Goal: Task Accomplishment & Management: Manage account settings

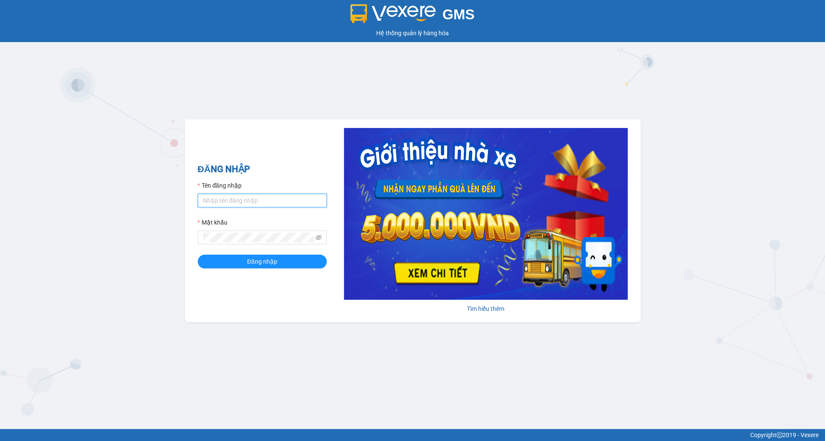
click at [220, 205] on input "Tên đăng nhập" at bounding box center [262, 201] width 129 height 14
type input "ly.xtl"
click at [198, 255] on button "Đăng nhập" at bounding box center [262, 262] width 129 height 14
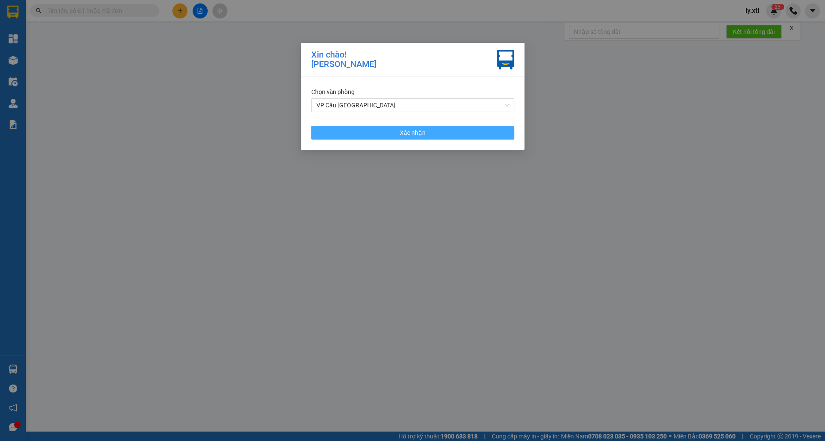
click at [327, 133] on button "Xác nhận" at bounding box center [412, 133] width 203 height 14
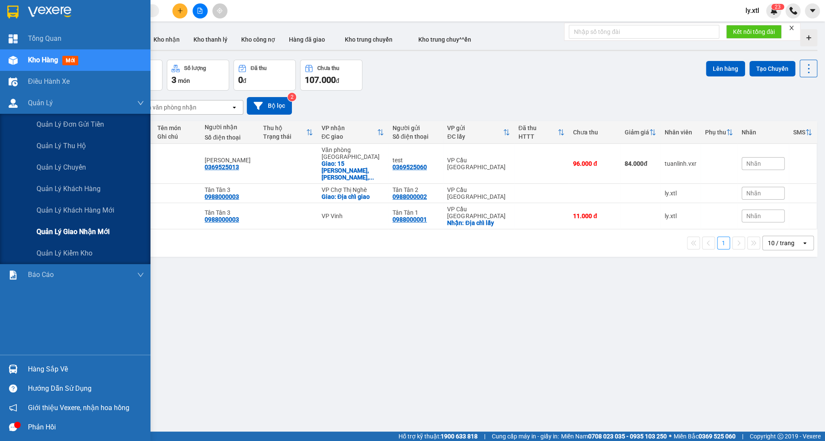
click at [63, 227] on span "Quản lý giao nhận mới" at bounding box center [73, 231] width 73 height 11
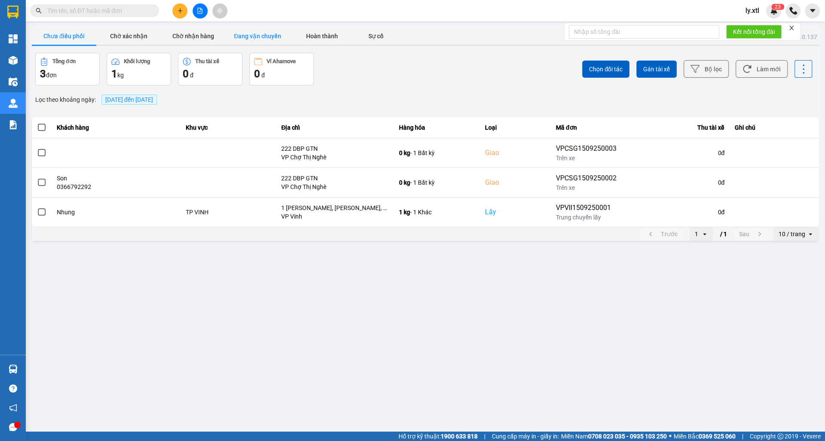
click at [246, 34] on button "Đang vận chuyển" at bounding box center [257, 36] width 64 height 17
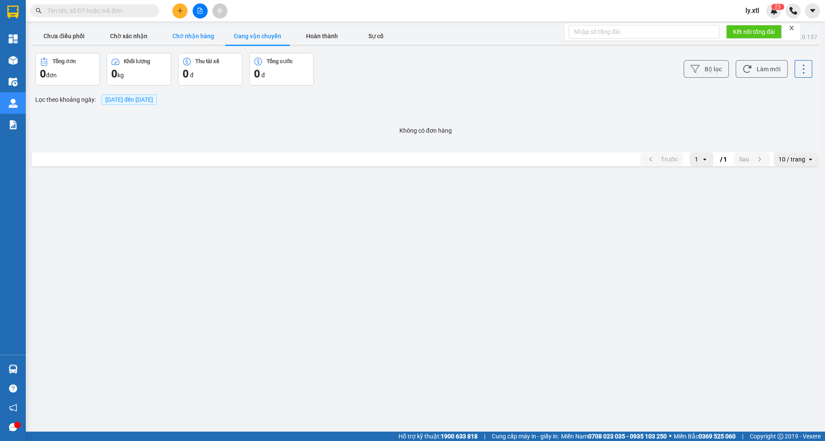
click at [204, 39] on button "Chờ nhận hàng" at bounding box center [193, 36] width 64 height 17
click at [119, 36] on button "Chờ xác nhận" at bounding box center [128, 36] width 64 height 17
click at [89, 41] on button "Chưa điều phối" at bounding box center [64, 36] width 64 height 17
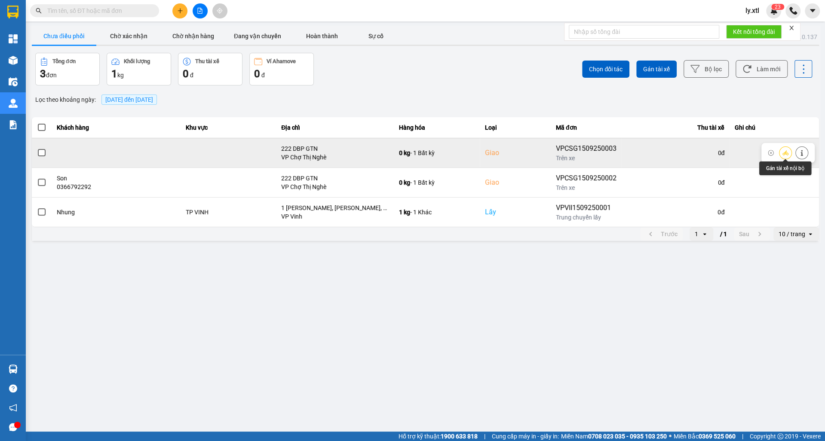
click at [782, 150] on icon at bounding box center [785, 153] width 6 height 6
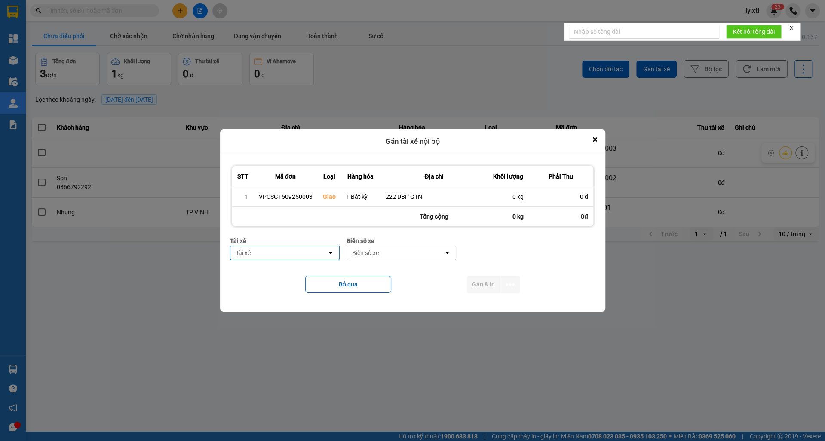
click at [384, 251] on div "Biển số xe" at bounding box center [395, 253] width 97 height 14
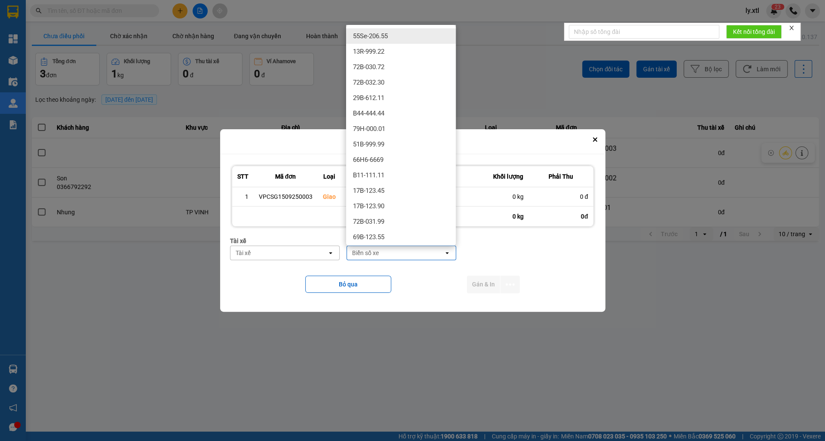
click at [307, 254] on div "Tài xế" at bounding box center [278, 253] width 97 height 14
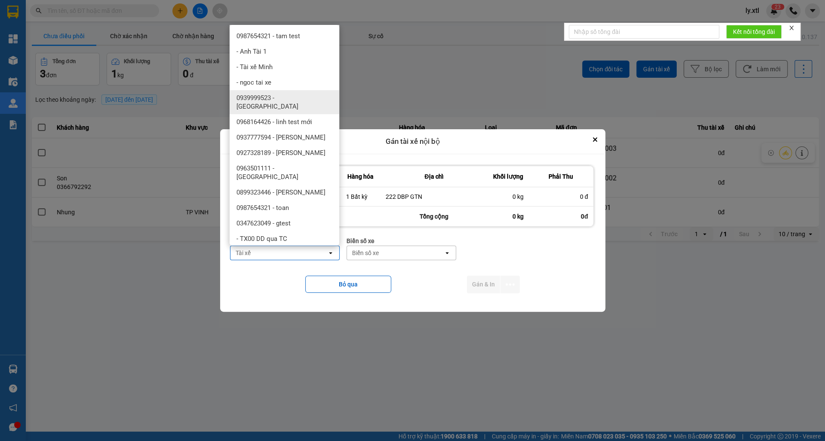
click at [260, 99] on span "0939999523 - [GEOGRAPHIC_DATA]" at bounding box center [285, 102] width 99 height 17
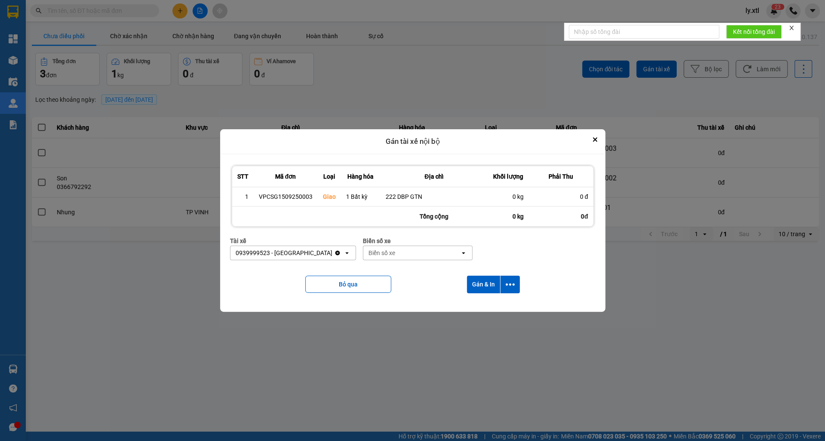
click at [422, 247] on div "Biển số xe" at bounding box center [411, 253] width 97 height 14
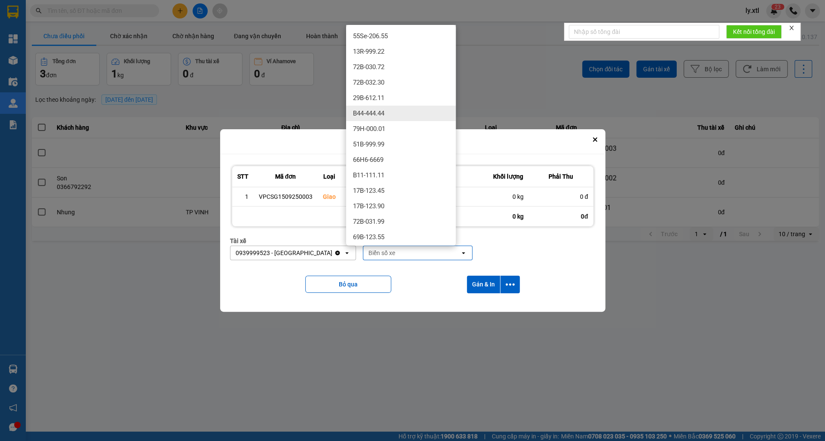
click at [386, 118] on div "B44-444.44" at bounding box center [401, 113] width 110 height 15
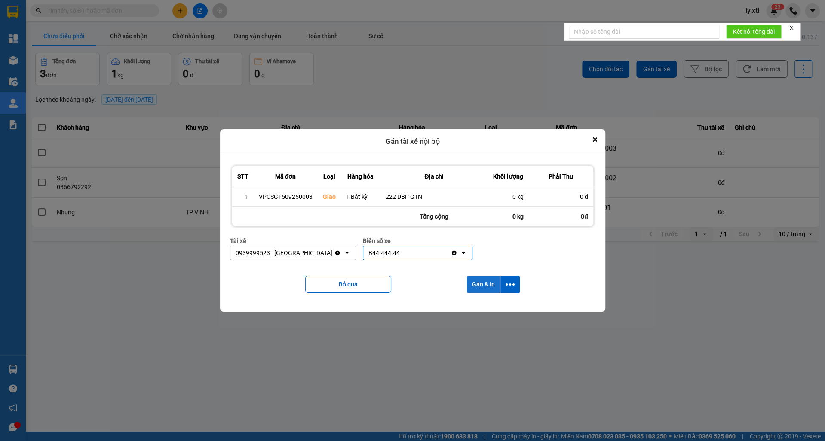
click at [475, 278] on button "Gán & In" at bounding box center [483, 285] width 33 height 18
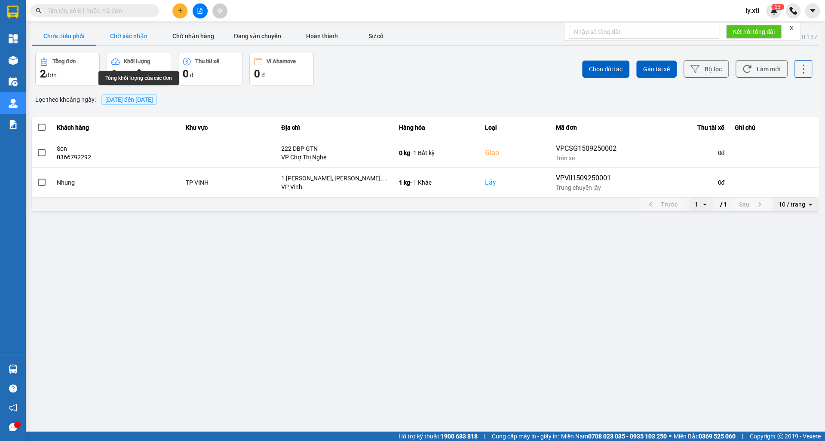
click at [125, 42] on button "Chờ xác nhận" at bounding box center [128, 36] width 64 height 17
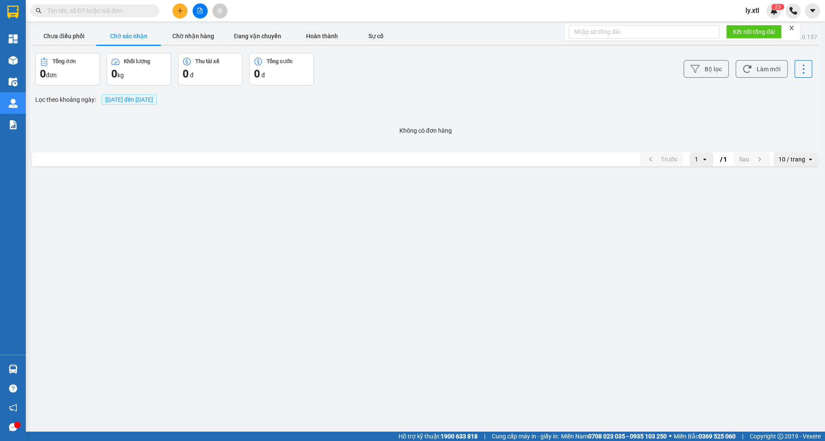
click at [64, 45] on div at bounding box center [425, 45] width 787 height 1
click at [64, 40] on button "Chưa điều phối" at bounding box center [64, 36] width 64 height 17
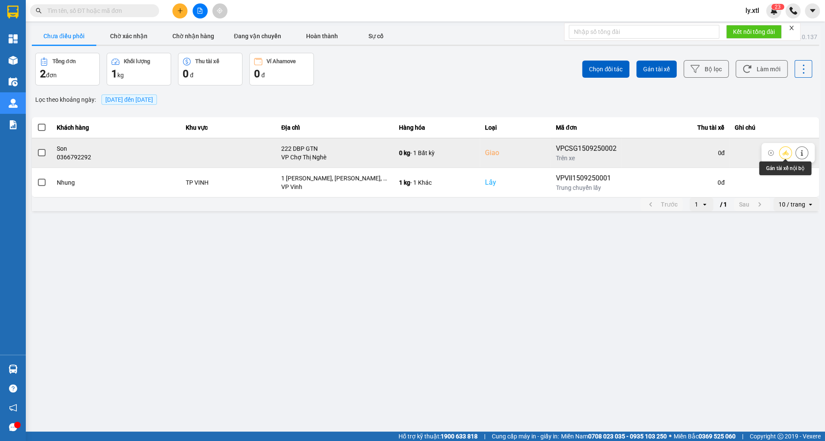
click at [780, 150] on button at bounding box center [785, 152] width 12 height 15
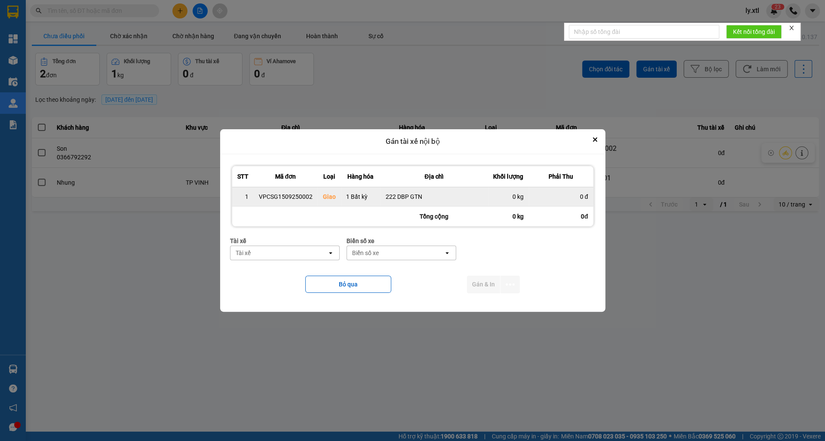
click at [551, 194] on div "0 đ" at bounding box center [561, 197] width 54 height 9
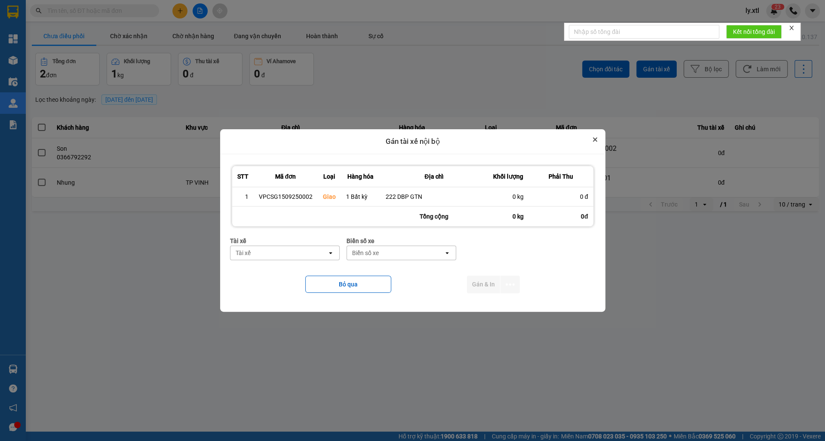
click at [592, 144] on div "Gán tài xế nội bộ STT Mã đơn Loại Hàng hóa Địa chỉ Khối lượng Phải Thu 1 VPCSG1…" at bounding box center [412, 220] width 385 height 183
click at [586, 141] on div "Gán tài xế nội bộ" at bounding box center [412, 141] width 385 height 25
click at [594, 140] on icon "Close" at bounding box center [595, 140] width 4 height 4
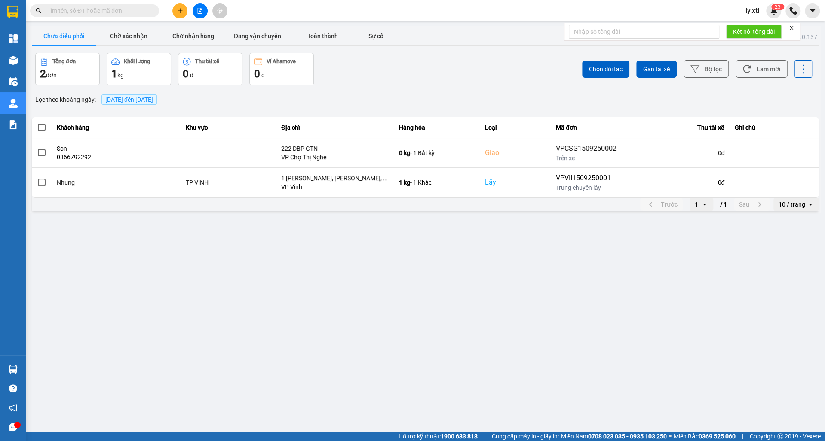
click at [125, 51] on div "ver: 0.0.137 Chưa điều phối Chờ xác nhận Chờ nhận hàng Đang vận chuyển Hoàn thà…" at bounding box center [425, 119] width 790 height 187
click at [124, 45] on div at bounding box center [425, 45] width 787 height 1
click at [129, 33] on button "Chờ xác nhận" at bounding box center [128, 36] width 64 height 17
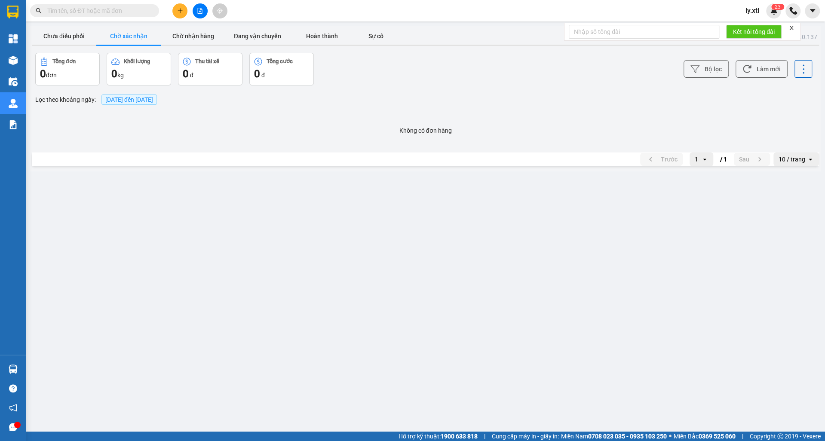
click at [153, 101] on span "[DATE] đến [DATE]" at bounding box center [129, 99] width 48 height 7
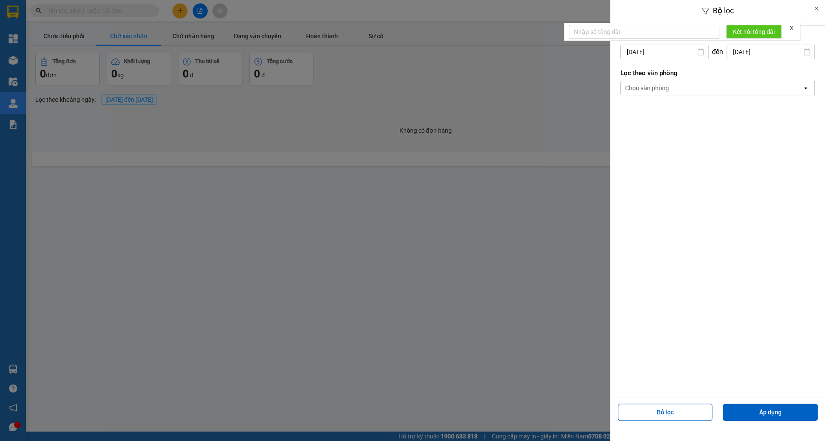
click at [661, 171] on div "Bộ lọc Lọc theo khoảng [DATE] Press the down arrow key to interact with the cal…" at bounding box center [425, 171] width 790 height 0
click at [627, 110] on div "1" at bounding box center [625, 114] width 12 height 10
type input "[DATE]"
click at [765, 406] on button "Áp dụng" at bounding box center [769, 412] width 95 height 17
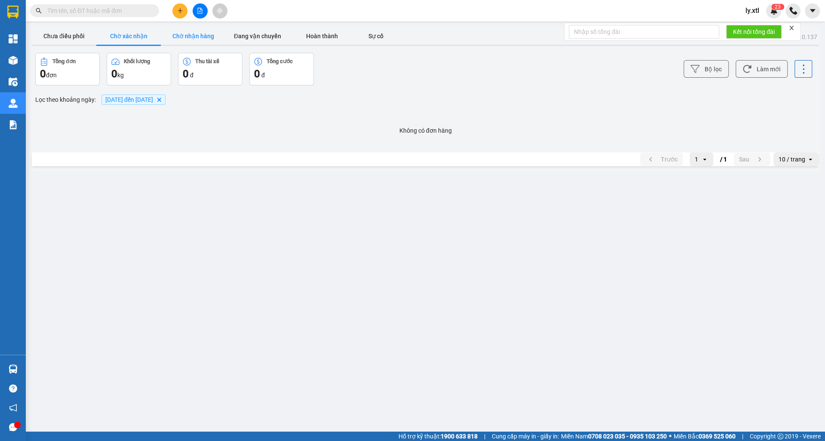
click at [186, 36] on button "Chờ nhận hàng" at bounding box center [193, 36] width 64 height 17
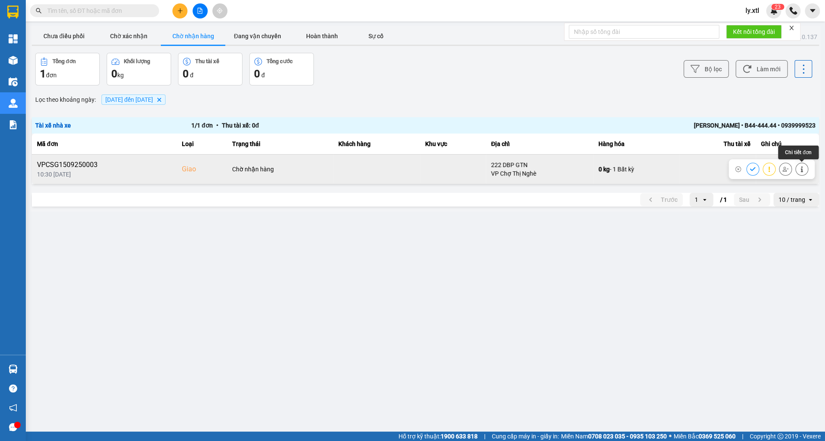
click at [798, 171] on icon at bounding box center [801, 169] width 6 height 6
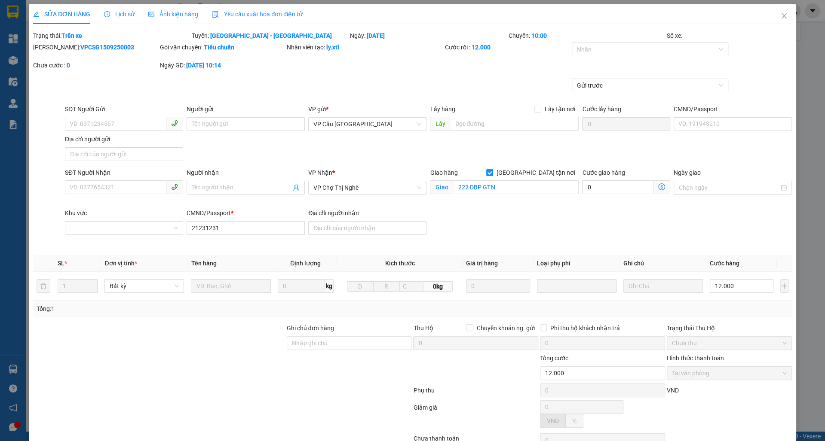
checkbox input "true"
type input "222 DBP GTN"
type input "21231231"
type input "12.000"
click at [777, 18] on span "Close" at bounding box center [784, 16] width 24 height 24
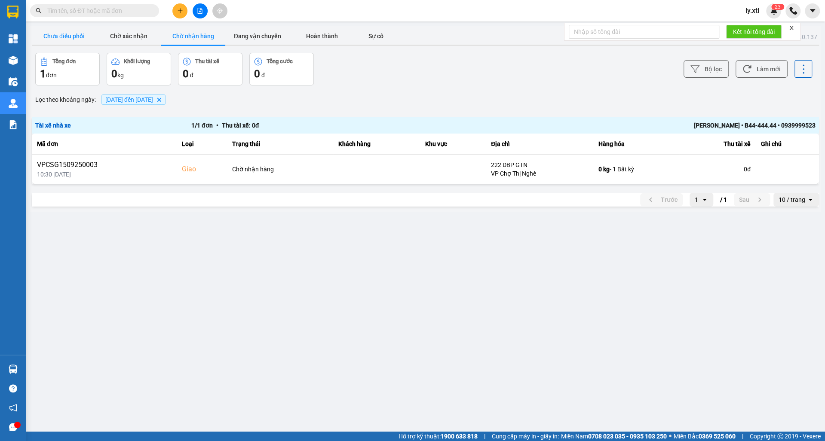
click at [75, 41] on button "Chưa điều phối" at bounding box center [64, 36] width 64 height 17
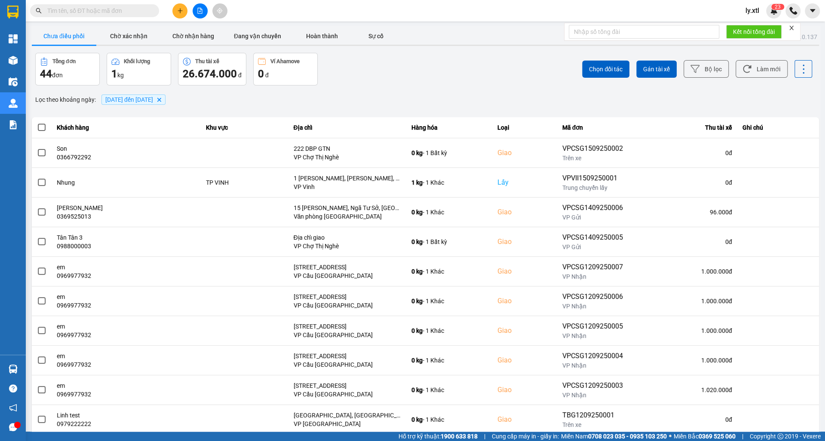
click at [387, 72] on div "Tổng đơn 44 đơn Khối lượng 1 kg Thu tài xế 26.674.000 đ Ví Ahamove 0 đ" at bounding box center [229, 69] width 388 height 33
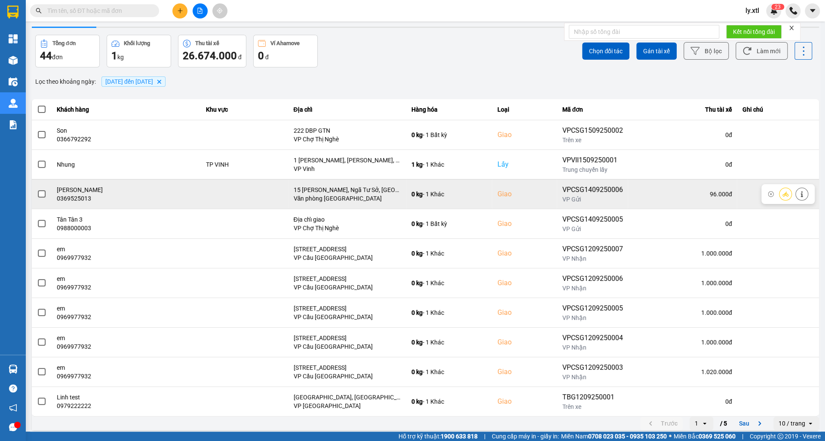
scroll to position [21, 0]
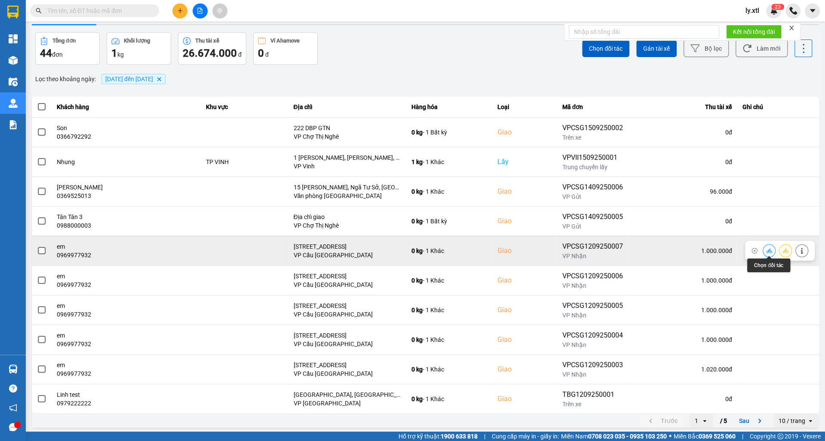
click at [771, 248] on icon at bounding box center [769, 251] width 6 height 6
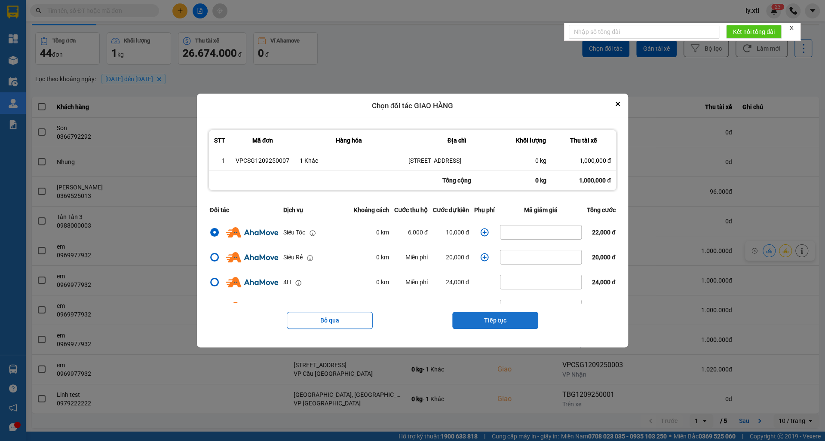
click at [489, 320] on button "Tiếp tục" at bounding box center [495, 320] width 86 height 17
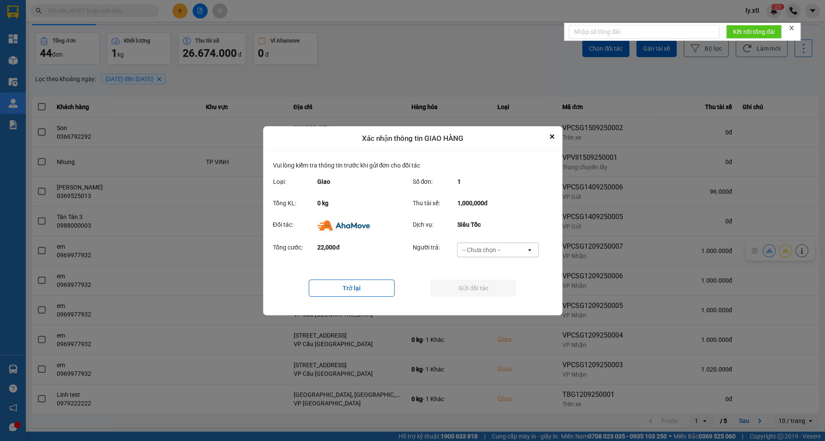
click at [474, 244] on div "-- Chưa chọn --" at bounding box center [491, 250] width 69 height 14
click at [477, 269] on span "Khách hàng" at bounding box center [480, 268] width 33 height 9
click at [446, 283] on button "Gửi đối tác" at bounding box center [473, 288] width 86 height 17
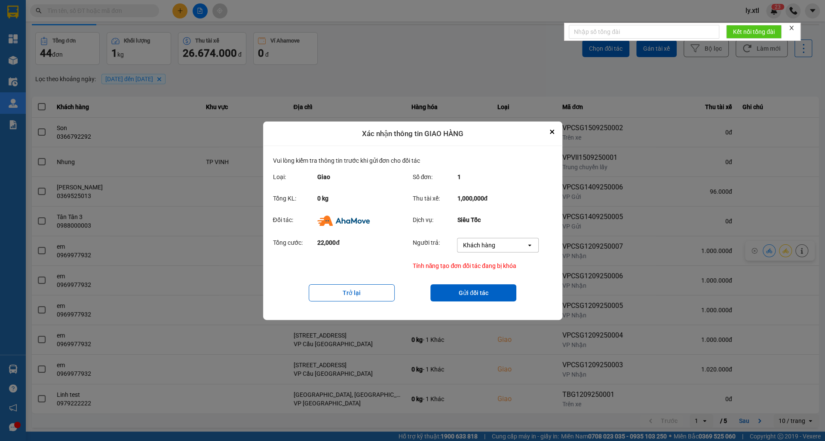
click at [477, 242] on div "Khách hàng" at bounding box center [478, 245] width 32 height 9
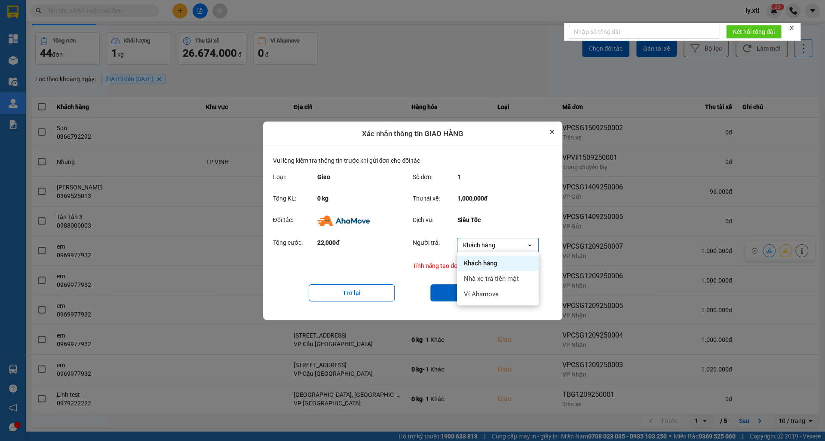
click at [556, 134] on button "Close" at bounding box center [552, 132] width 10 height 10
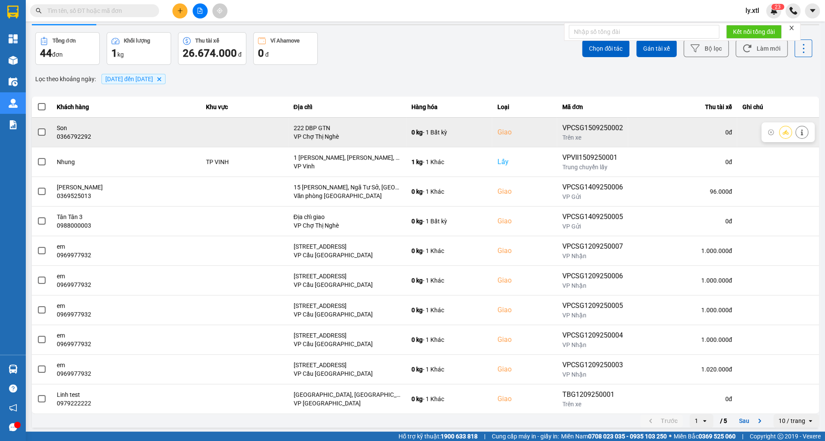
scroll to position [0, 0]
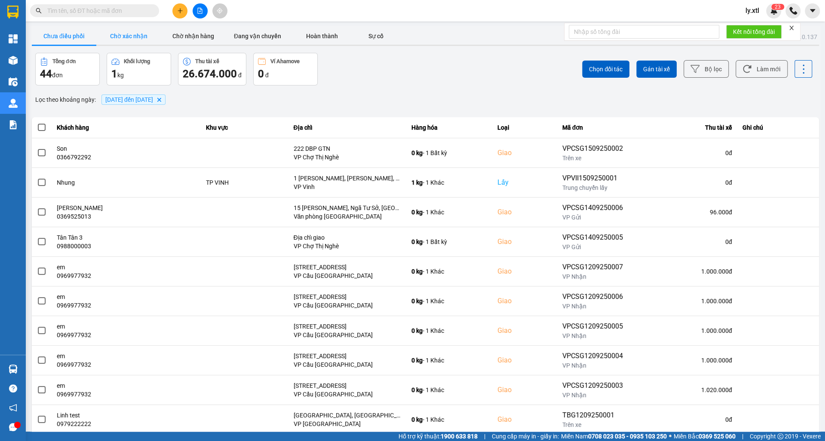
click at [130, 32] on button "Chờ xác nhận" at bounding box center [128, 36] width 64 height 17
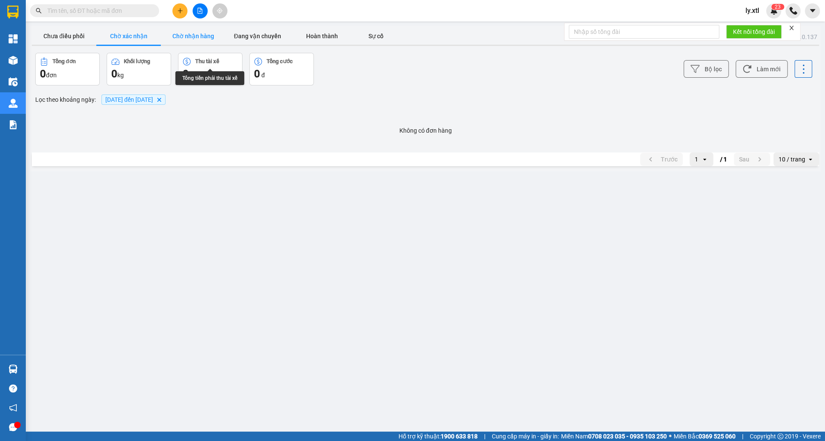
click at [189, 38] on button "Chờ nhận hàng" at bounding box center [193, 36] width 64 height 17
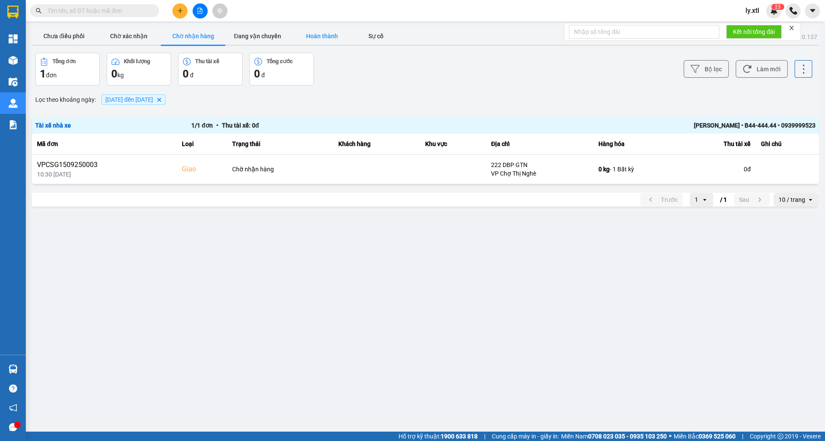
click at [292, 30] on button "Hoàn thành" at bounding box center [322, 36] width 64 height 17
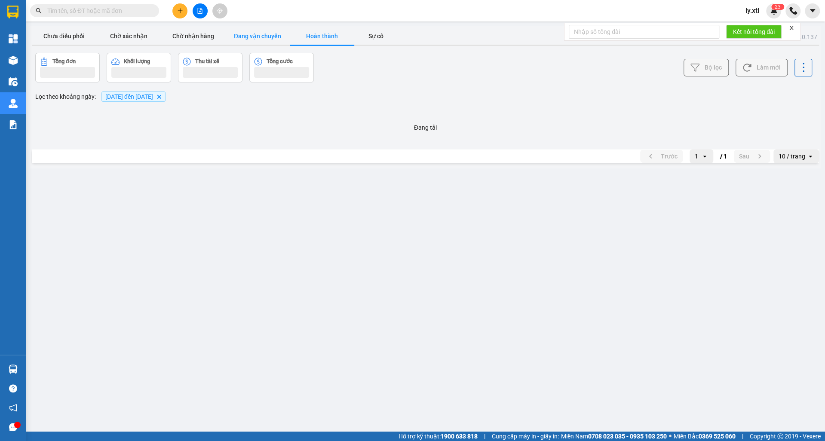
click at [281, 34] on button "Đang vận chuyển" at bounding box center [257, 36] width 64 height 17
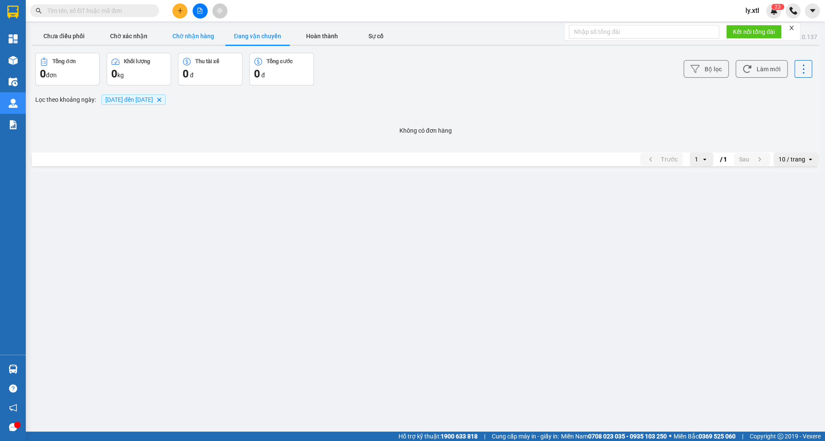
click at [193, 41] on button "Chờ nhận hàng" at bounding box center [193, 36] width 64 height 17
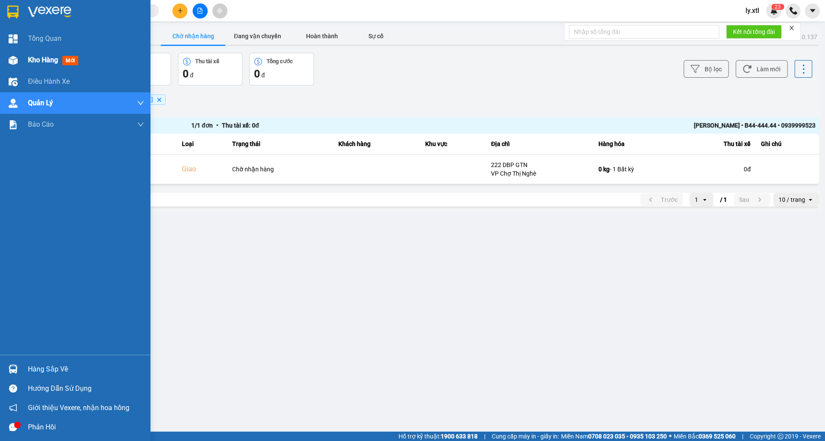
click at [23, 65] on div "Kho hàng mới" at bounding box center [75, 59] width 150 height 21
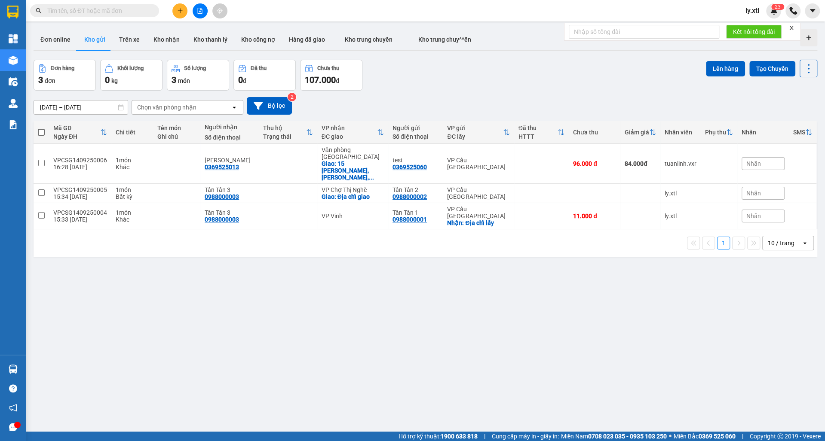
click at [127, 49] on button "Trên xe" at bounding box center [129, 39] width 34 height 21
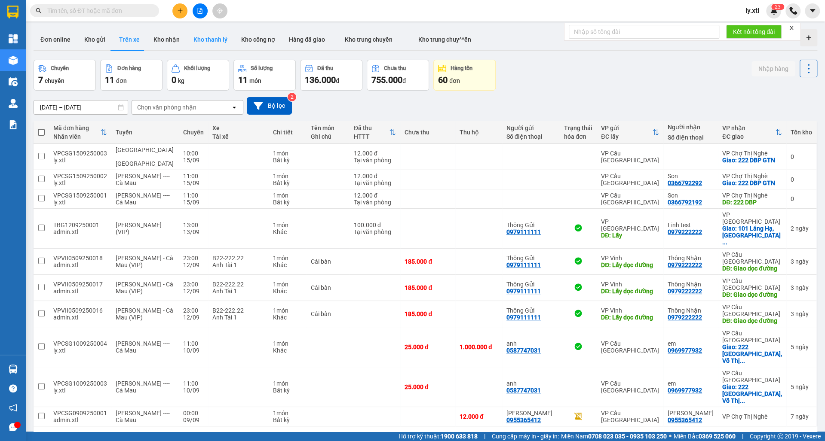
click at [201, 37] on button "Kho thanh lý" at bounding box center [211, 39] width 48 height 21
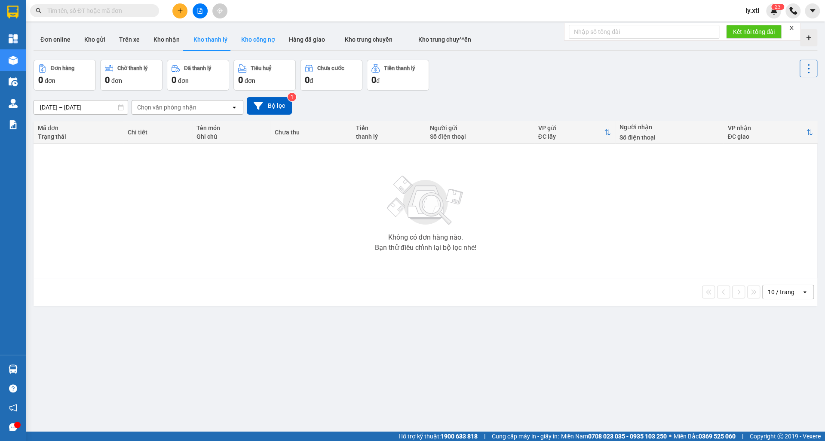
click at [249, 40] on button "Kho công nợ" at bounding box center [258, 39] width 48 height 21
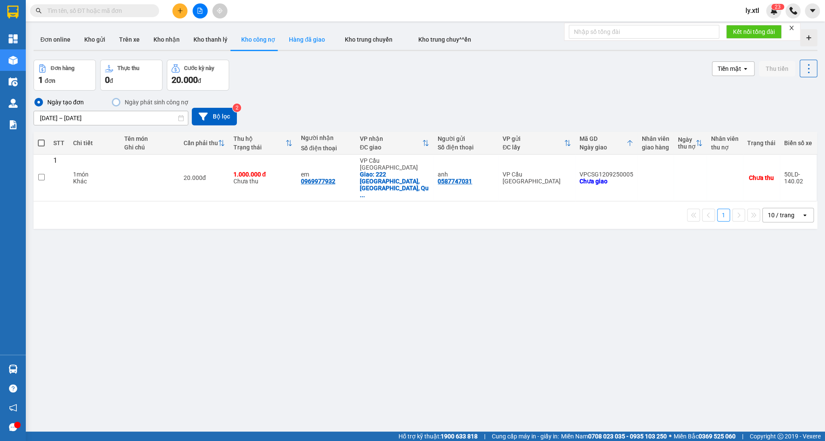
click at [301, 43] on button "Hàng đã giao" at bounding box center [307, 39] width 50 height 21
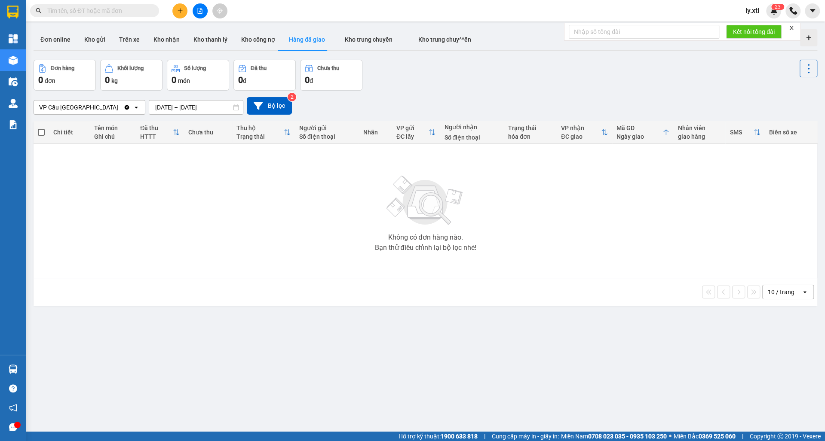
click at [113, 116] on div "VP [GEOGRAPHIC_DATA] Clear value open [DATE] – [DATE] Press the down arrow key …" at bounding box center [425, 106] width 783 height 31
click at [108, 108] on div "VP Cầu [GEOGRAPHIC_DATA]" at bounding box center [78, 108] width 89 height 14
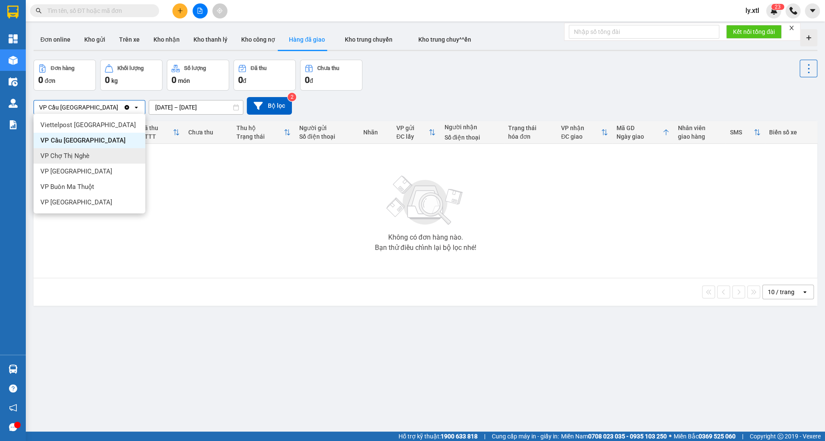
click at [89, 153] on div "VP Chợ Thị Nghè" at bounding box center [90, 155] width 112 height 15
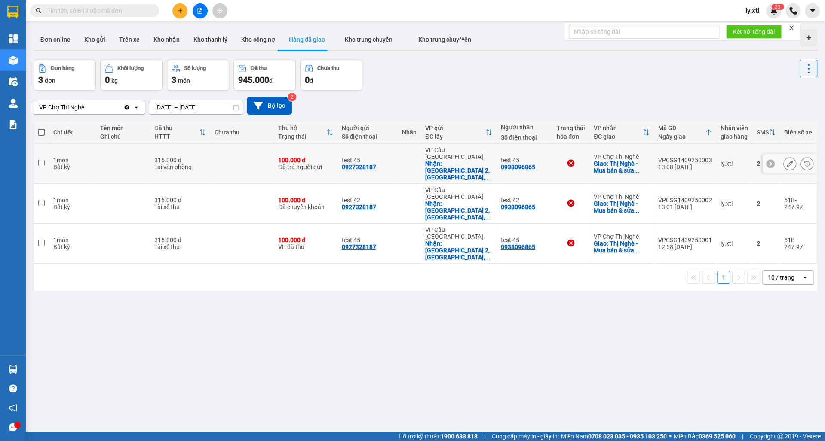
click at [673, 157] on div "VPCSG1409250003" at bounding box center [685, 160] width 54 height 7
checkbox input "false"
copy div "VPCSG1409250003"
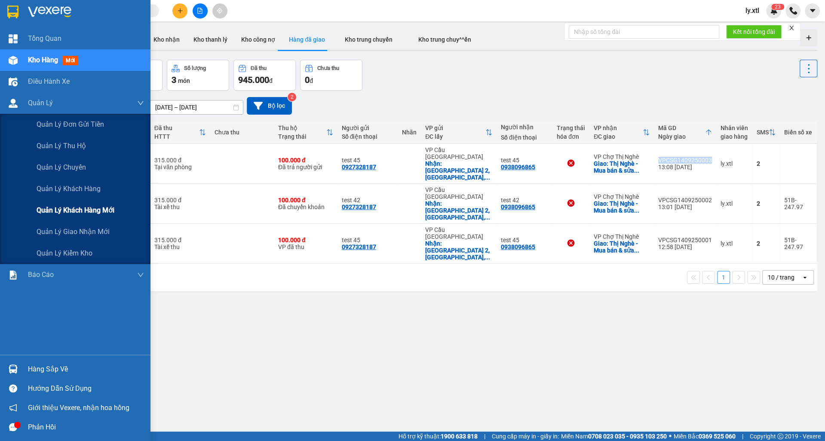
click at [75, 217] on div "Quản lý khách hàng mới" at bounding box center [90, 210] width 107 height 21
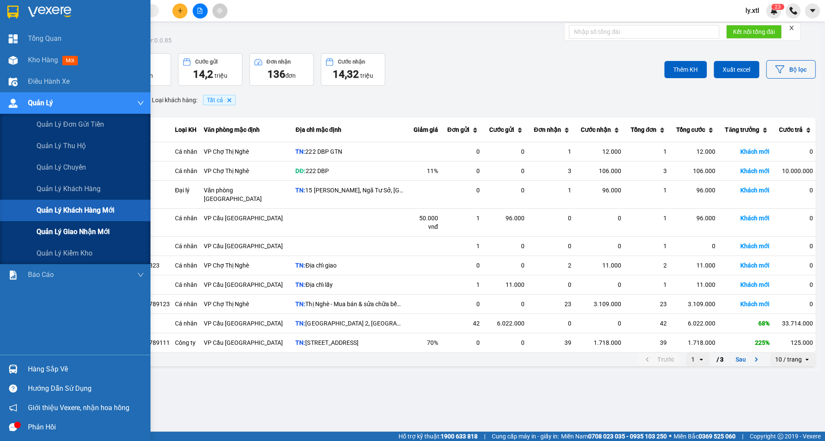
click at [110, 230] on span "Quản lý giao nhận mới" at bounding box center [73, 231] width 73 height 11
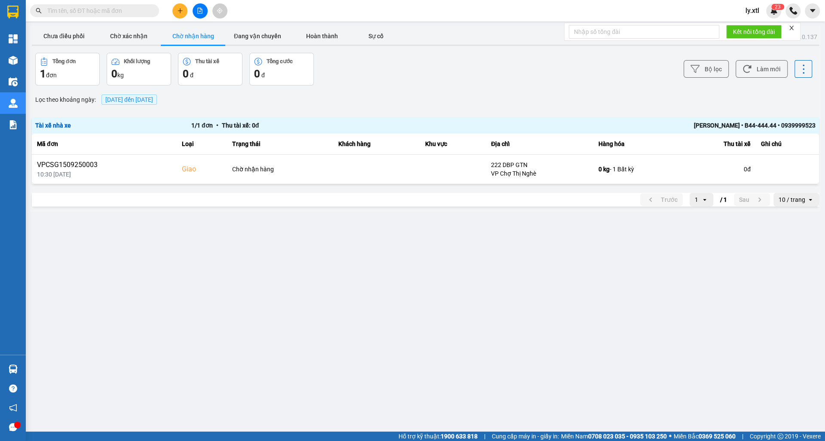
click at [132, 96] on span "[DATE] đến [DATE]" at bounding box center [129, 99] width 48 height 7
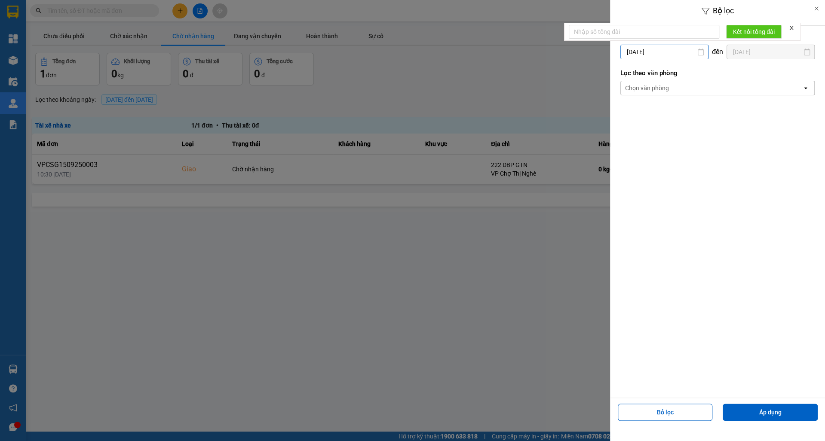
click at [650, 212] on div "Bộ lọc Lọc theo khoảng [DATE] Press the down arrow key to interact with the cal…" at bounding box center [425, 212] width 790 height 0
click at [670, 132] on div "11" at bounding box center [676, 133] width 12 height 10
type input "[DATE]"
click at [730, 84] on div "Chọn văn phòng" at bounding box center [711, 88] width 181 height 14
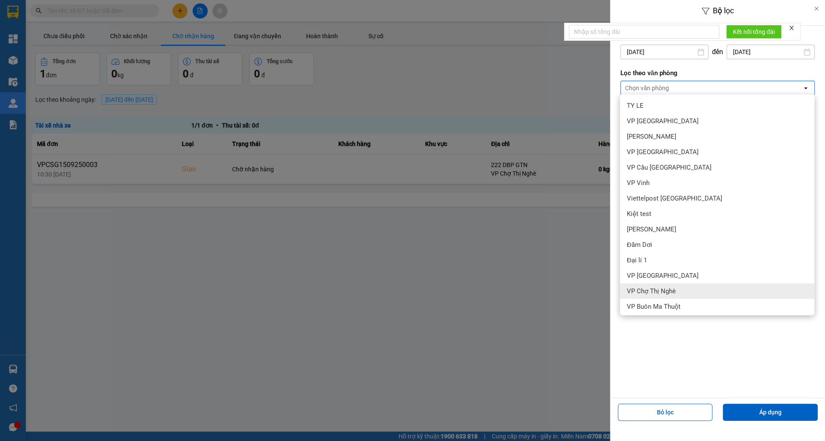
click at [667, 293] on span "VP Chợ Thị Nghè" at bounding box center [651, 291] width 49 height 9
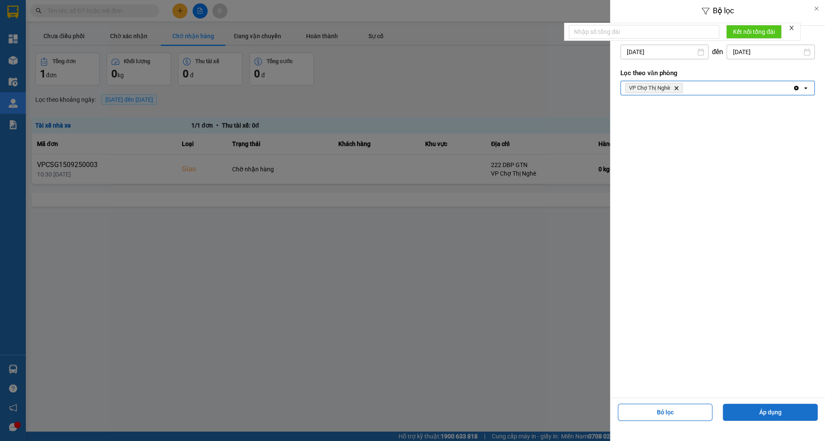
click at [754, 412] on button "Áp dụng" at bounding box center [769, 412] width 95 height 17
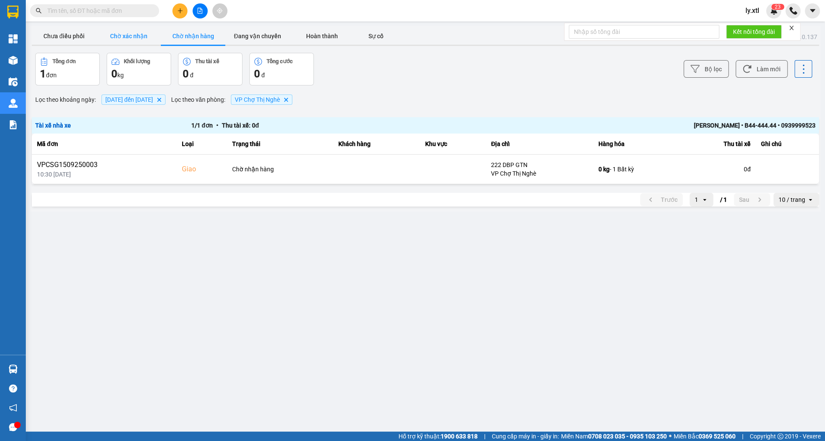
click at [123, 30] on button "Chờ xác nhận" at bounding box center [128, 36] width 64 height 17
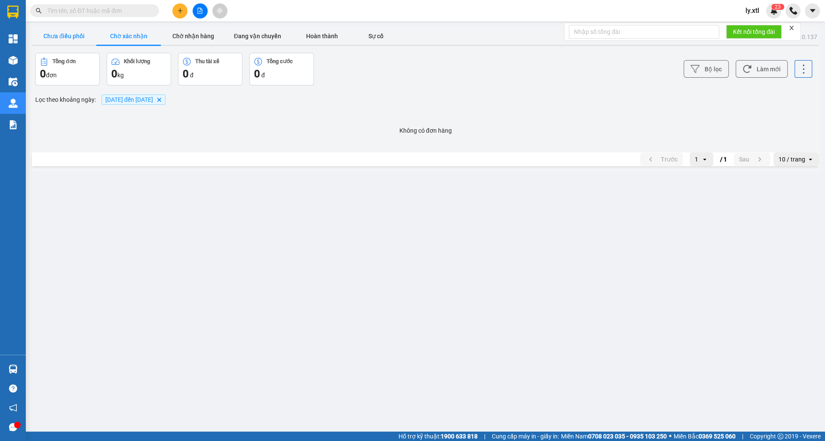
click at [64, 43] on button "Chưa điều phối" at bounding box center [64, 36] width 64 height 17
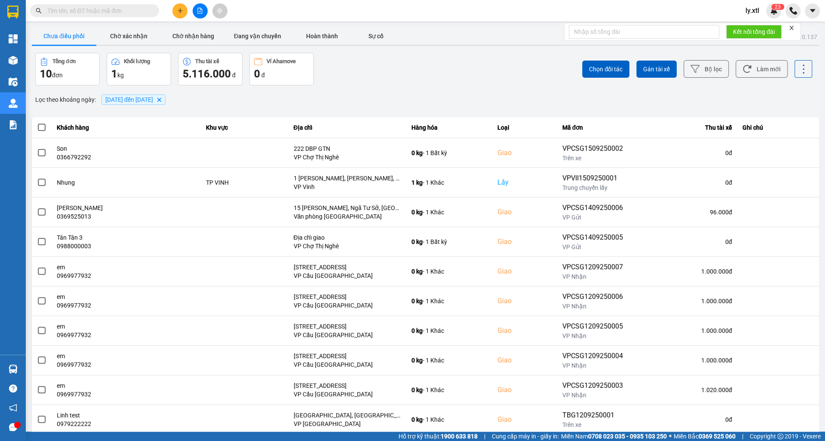
click at [153, 97] on span "[DATE] đến [DATE]" at bounding box center [129, 99] width 48 height 7
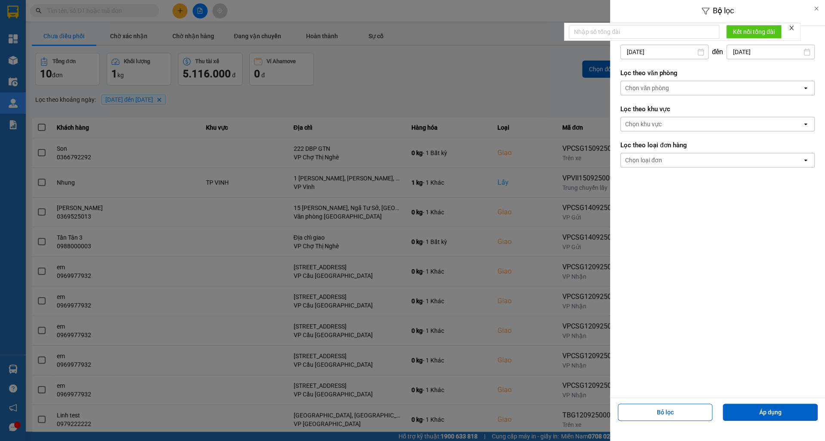
click at [694, 85] on div "Chọn văn phòng" at bounding box center [711, 88] width 181 height 14
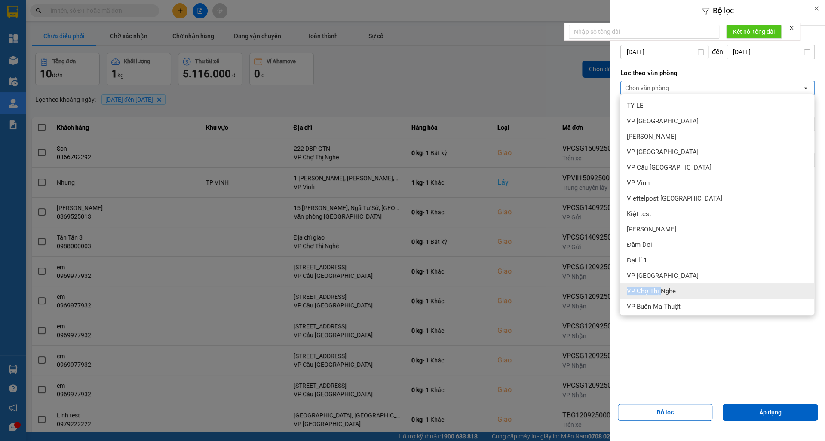
click at [661, 287] on span "VP Chợ Thị Nghè" at bounding box center [651, 291] width 49 height 9
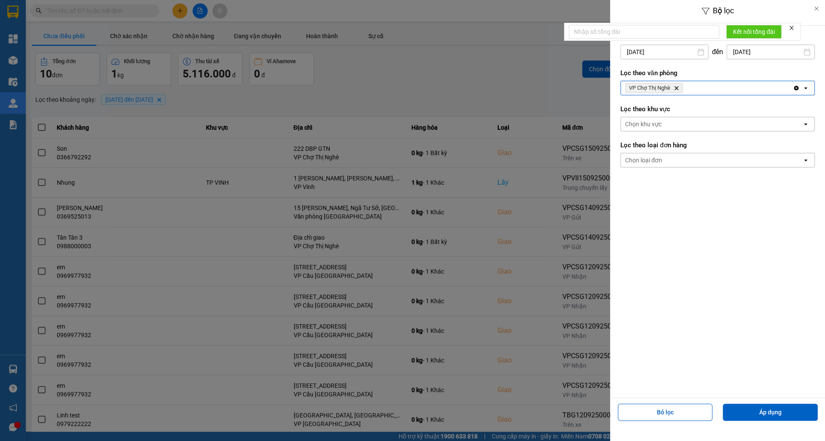
click at [761, 421] on div "Bỏ lọc Áp dụng" at bounding box center [717, 416] width 211 height 31
click at [761, 409] on button "Áp dụng" at bounding box center [769, 412] width 95 height 17
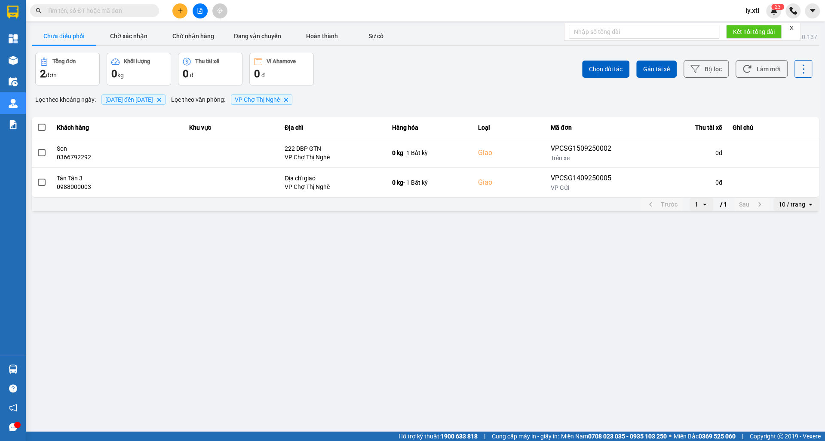
click at [280, 101] on span "VP Chợ Thị Nghè" at bounding box center [257, 99] width 45 height 7
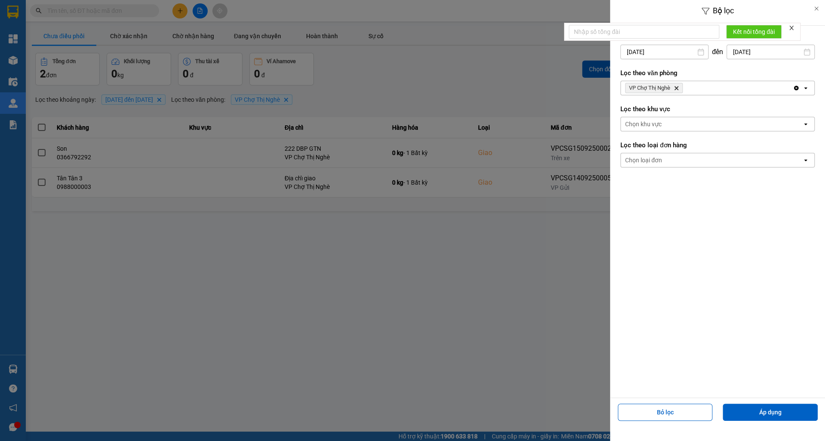
click at [675, 86] on icon "Delete" at bounding box center [675, 88] width 5 height 5
click at [684, 86] on div "Chọn văn phòng" at bounding box center [711, 88] width 181 height 14
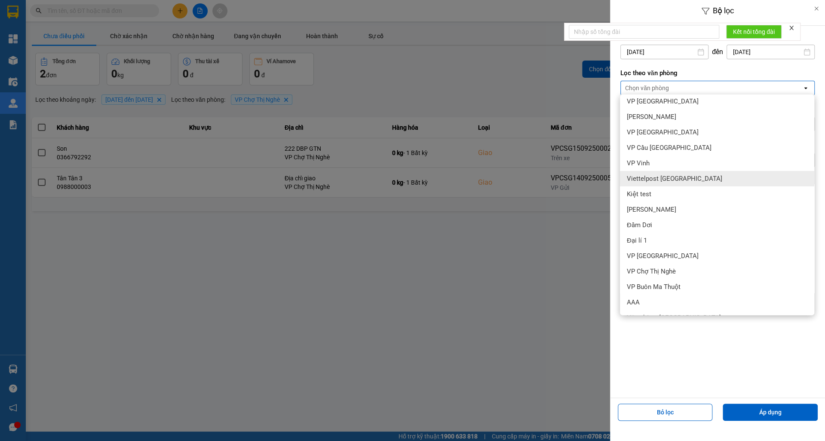
scroll to position [12, 0]
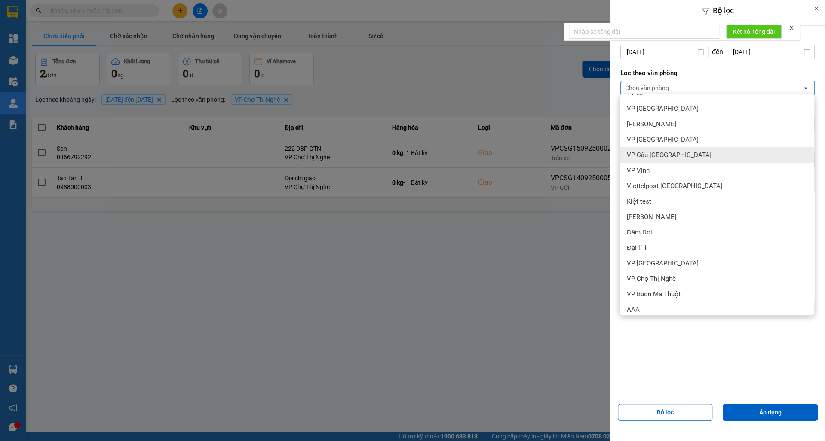
click at [682, 159] on div "VP Cầu [GEOGRAPHIC_DATA]" at bounding box center [717, 154] width 194 height 15
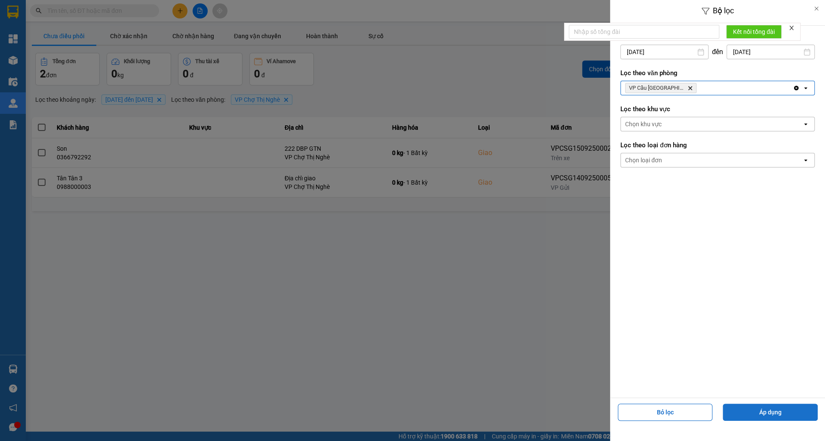
click at [748, 419] on button "Áp dụng" at bounding box center [769, 412] width 95 height 17
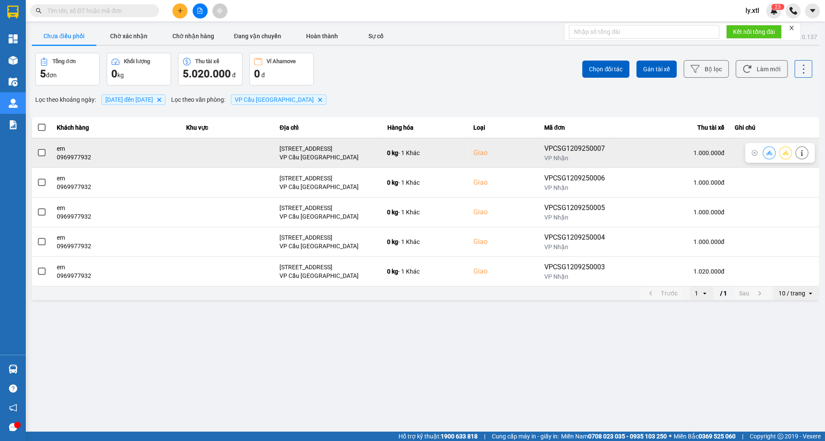
click at [773, 154] on button at bounding box center [769, 152] width 12 height 15
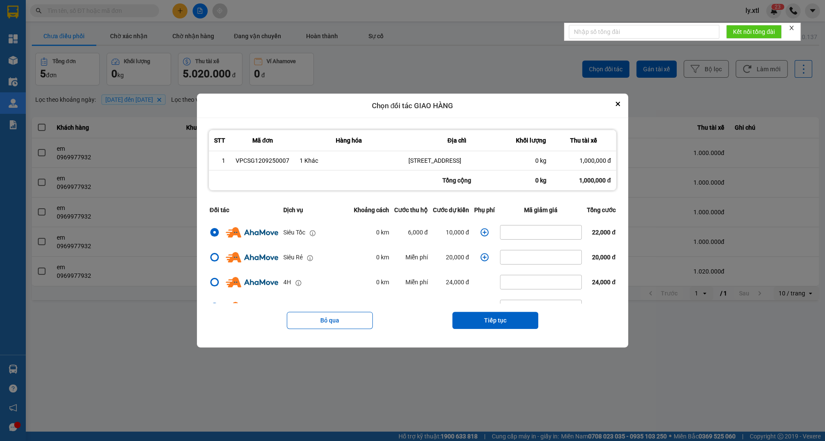
click at [478, 325] on button "Tiếp tục" at bounding box center [495, 320] width 86 height 17
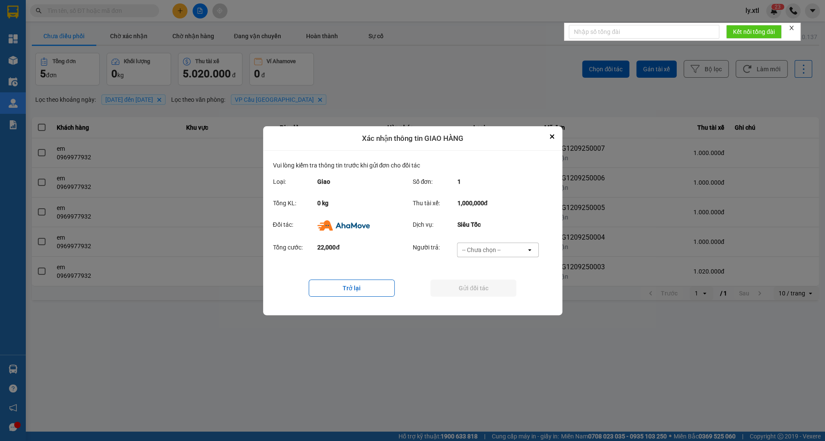
click at [492, 253] on div "-- Chưa chọn --" at bounding box center [481, 250] width 39 height 9
click at [484, 286] on span "Nhà xe trả tiền mặt" at bounding box center [491, 283] width 55 height 9
click at [475, 289] on button "Gửi đối tác" at bounding box center [473, 288] width 86 height 17
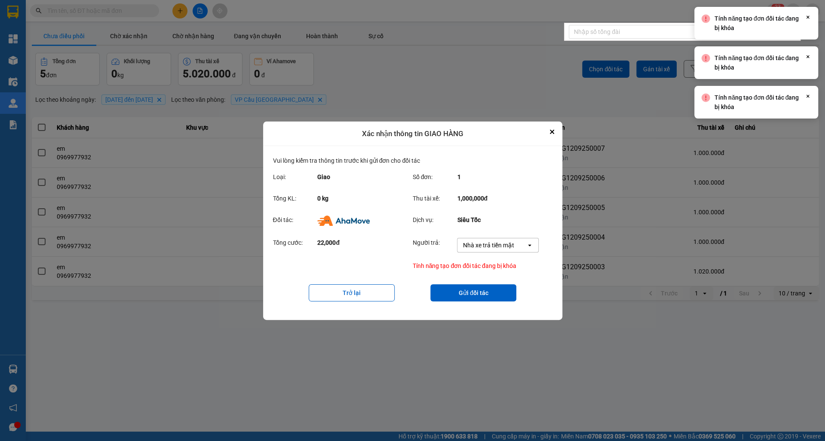
click at [489, 242] on div "Nhà xe trả tiền mặt" at bounding box center [487, 245] width 51 height 9
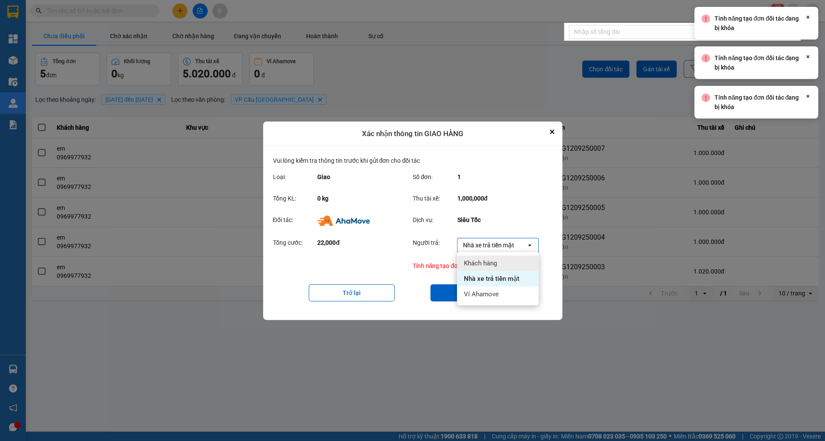
click at [487, 262] on span "Khách hàng" at bounding box center [480, 263] width 33 height 9
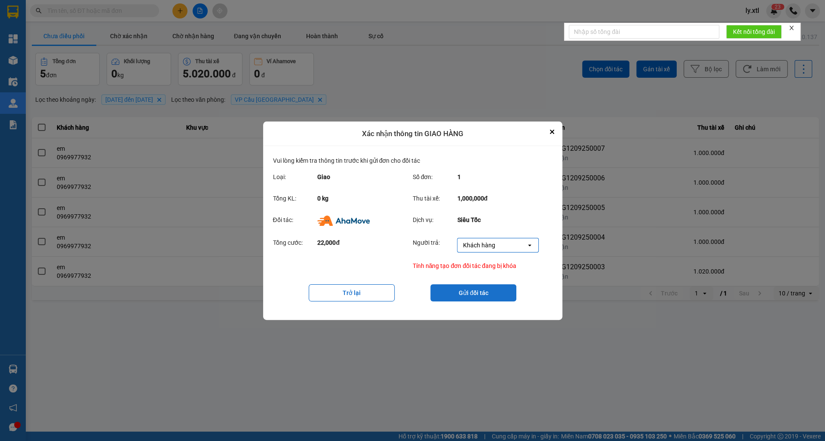
click at [469, 291] on button "Gửi đối tác" at bounding box center [473, 292] width 86 height 17
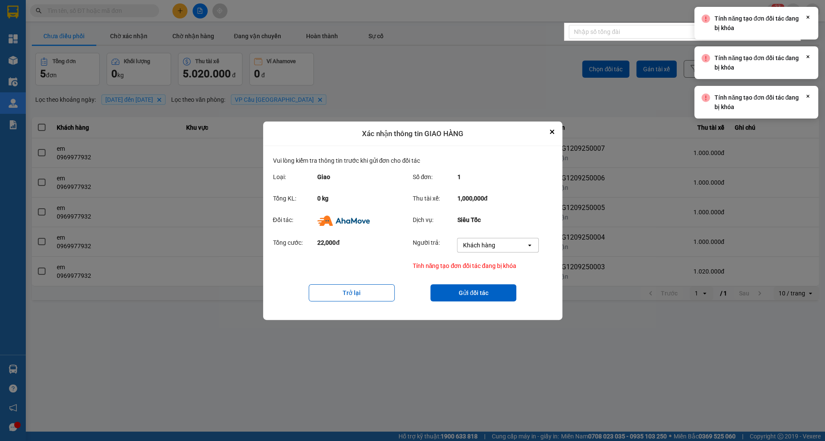
click at [540, 132] on div "Xác nhận thông tin GIAO HÀNG" at bounding box center [412, 134] width 299 height 25
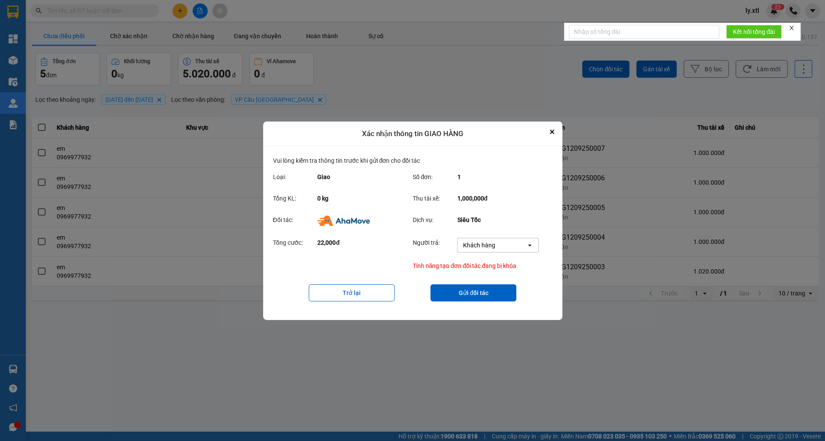
click at [551, 133] on icon "Close" at bounding box center [552, 132] width 4 height 4
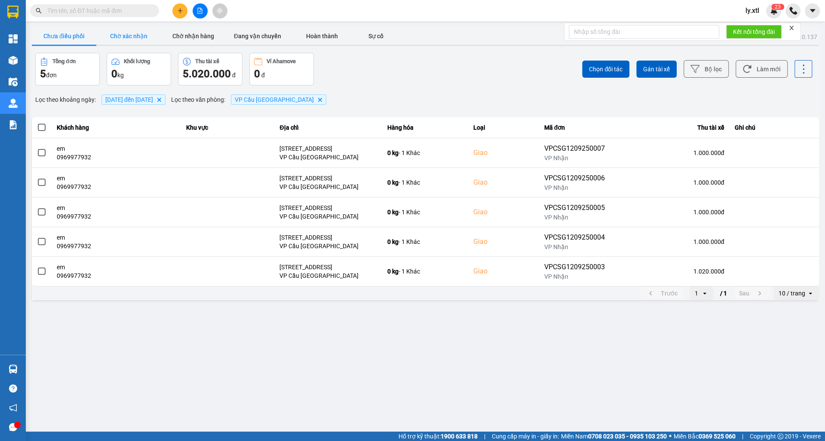
click at [135, 28] on button "Chờ xác nhận" at bounding box center [128, 36] width 64 height 17
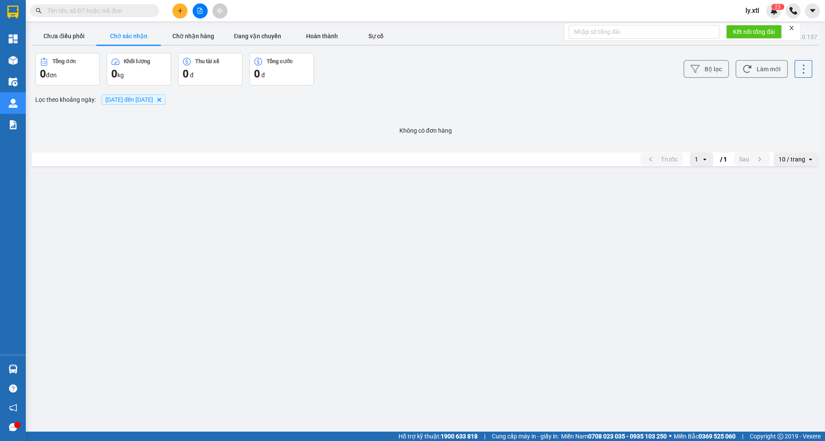
click at [135, 97] on span "[DATE] đến [DATE]" at bounding box center [129, 99] width 48 height 7
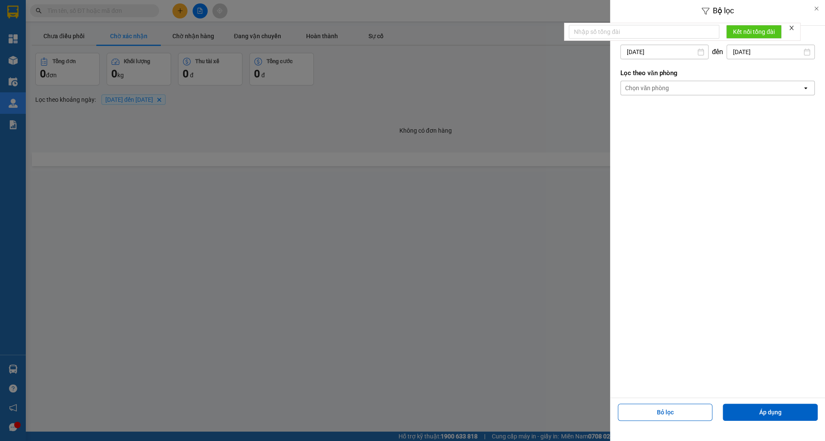
click at [666, 58] on input "[DATE]" at bounding box center [664, 52] width 87 height 14
click at [621, 77] on icon "Arrow Left" at bounding box center [624, 72] width 10 height 10
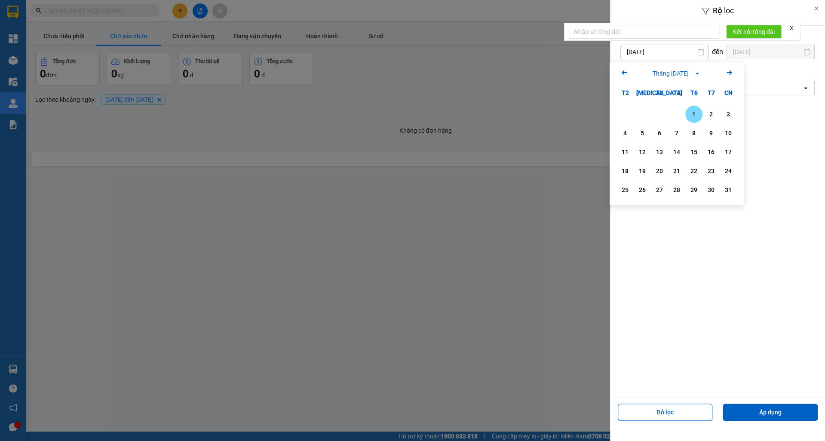
click at [691, 116] on div "1" at bounding box center [694, 114] width 12 height 10
type input "[DATE]"
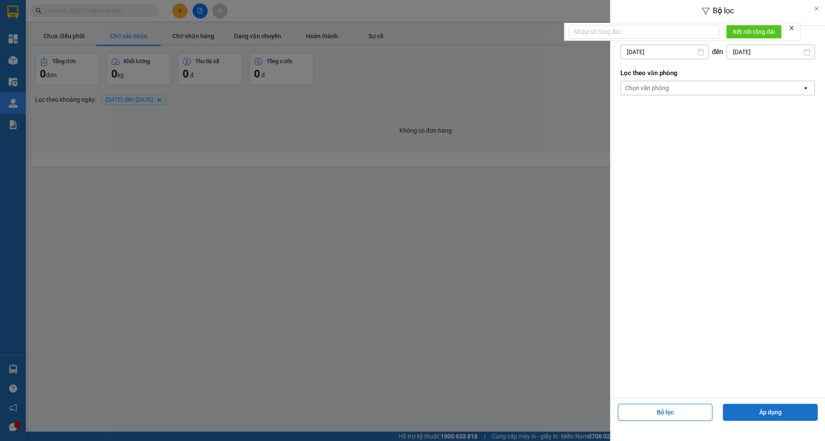
click at [781, 404] on button "Áp dụng" at bounding box center [769, 412] width 95 height 17
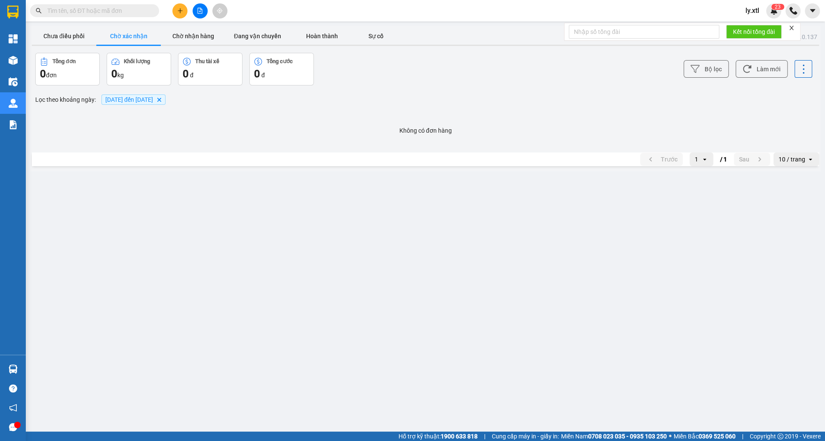
click at [151, 101] on span "[DATE] đến [DATE]" at bounding box center [129, 99] width 48 height 7
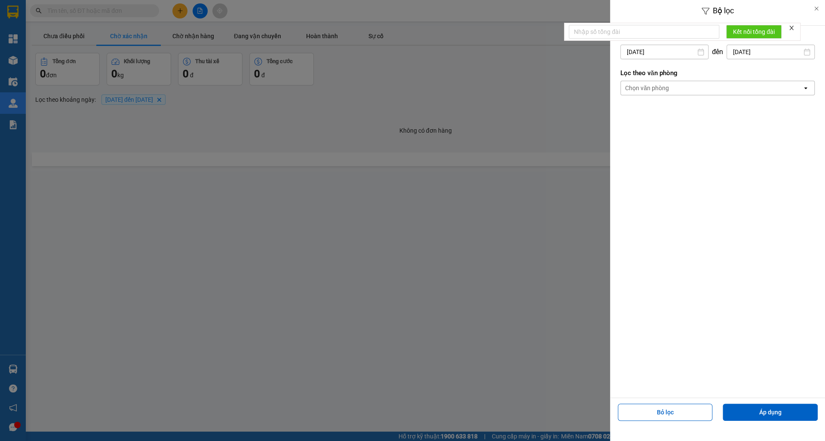
click at [750, 87] on div "Chọn văn phòng" at bounding box center [711, 88] width 181 height 14
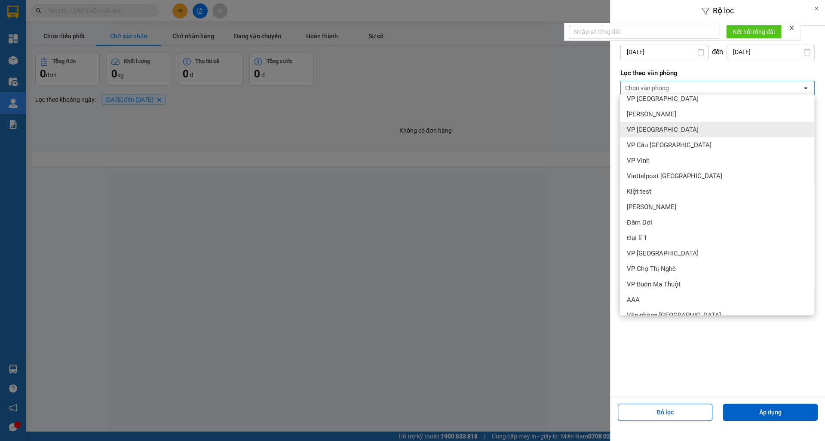
scroll to position [34, 0]
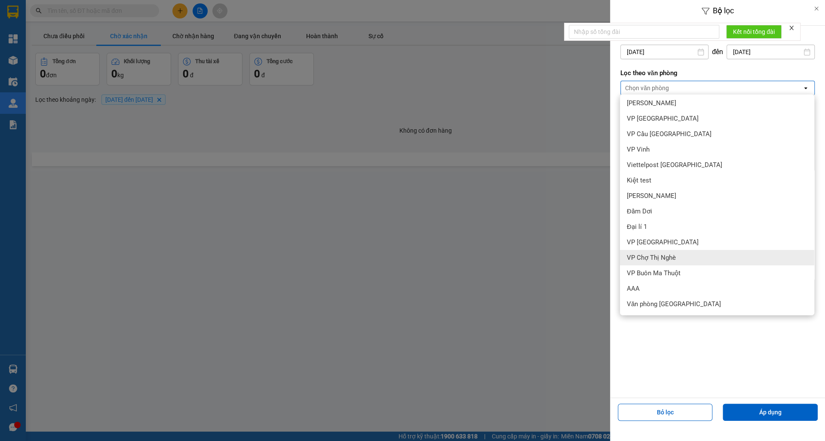
click at [674, 255] on span "VP Chợ Thị Nghè" at bounding box center [651, 258] width 49 height 9
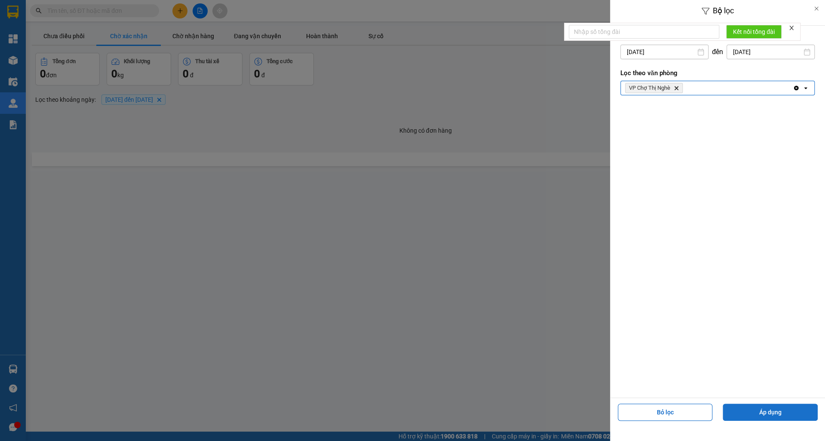
click at [765, 406] on button "Áp dụng" at bounding box center [769, 412] width 95 height 17
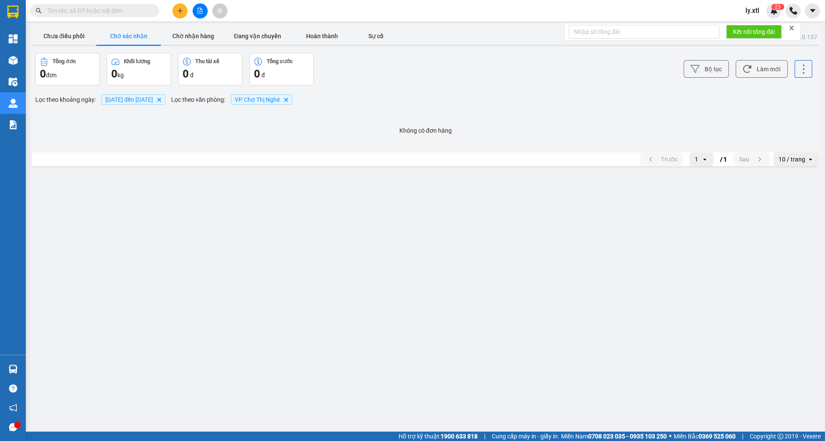
click at [275, 97] on span "VP Chợ Thị Nghè" at bounding box center [257, 99] width 45 height 7
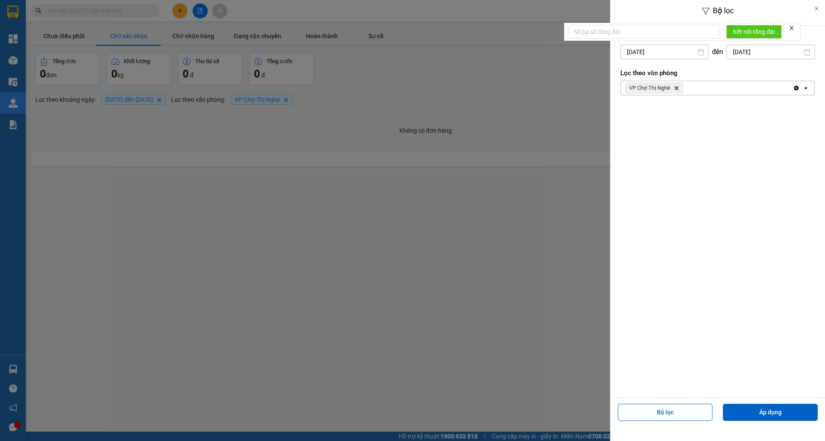
click at [703, 83] on div "VP Chợ Thị Nghè Delete" at bounding box center [707, 88] width 172 height 14
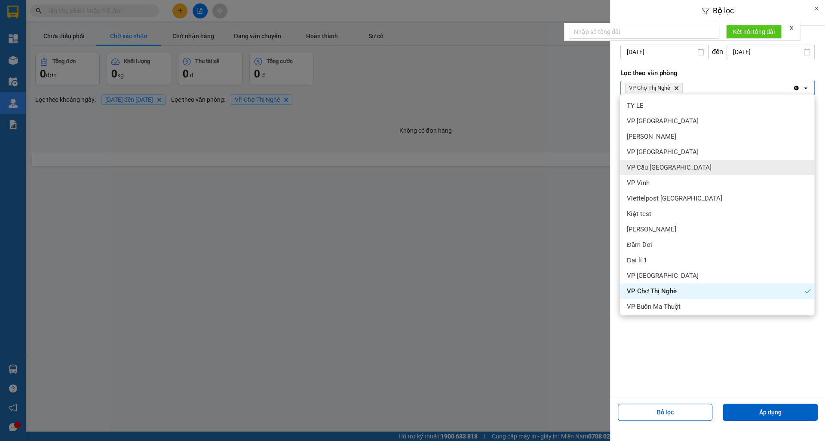
click at [658, 163] on div "VP Cầu [GEOGRAPHIC_DATA]" at bounding box center [717, 167] width 194 height 15
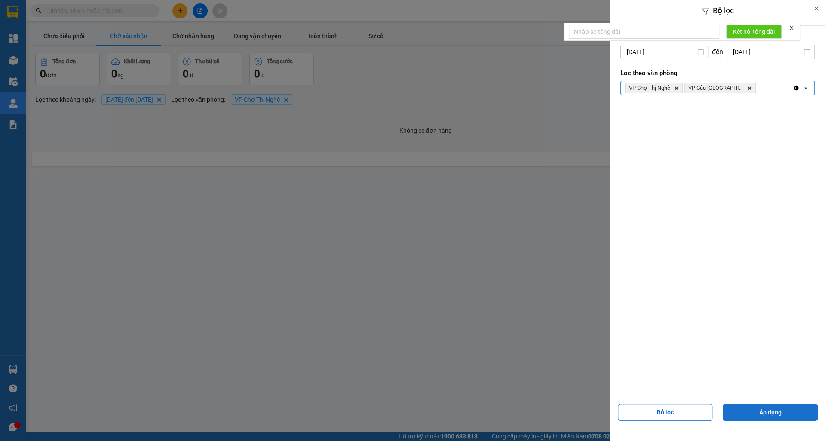
click at [734, 416] on button "Áp dụng" at bounding box center [769, 412] width 95 height 17
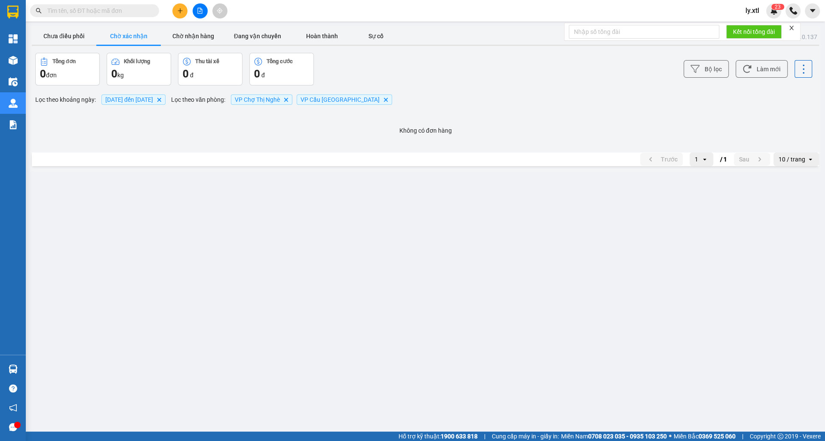
click at [287, 100] on icon "VP Chợ Thị Nghè, close by backspace" at bounding box center [286, 100] width 4 height 4
click at [322, 101] on span "VP Cầu [GEOGRAPHIC_DATA] Delete" at bounding box center [278, 100] width 95 height 10
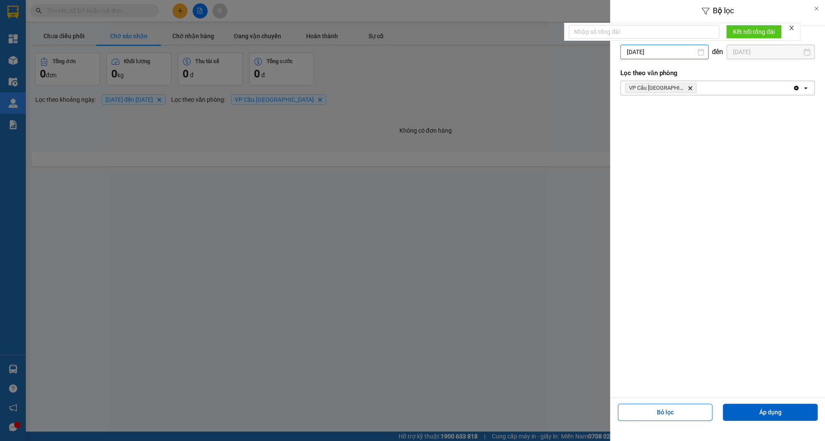
click at [631, 171] on div "Bộ lọc Lọc theo khoảng [DATE] Press the down arrow key to interact with the cal…" at bounding box center [425, 171] width 790 height 0
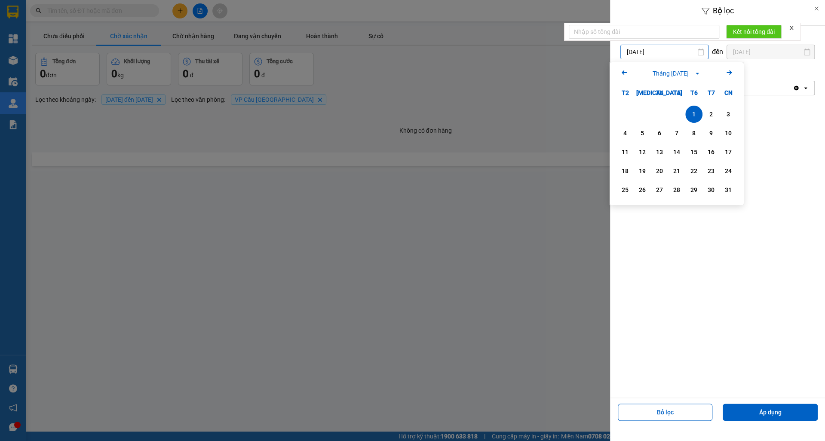
click at [626, 74] on icon "Arrow Left" at bounding box center [624, 72] width 10 height 10
click at [640, 113] on div "1" at bounding box center [642, 114] width 12 height 10
type input "[DATE]"
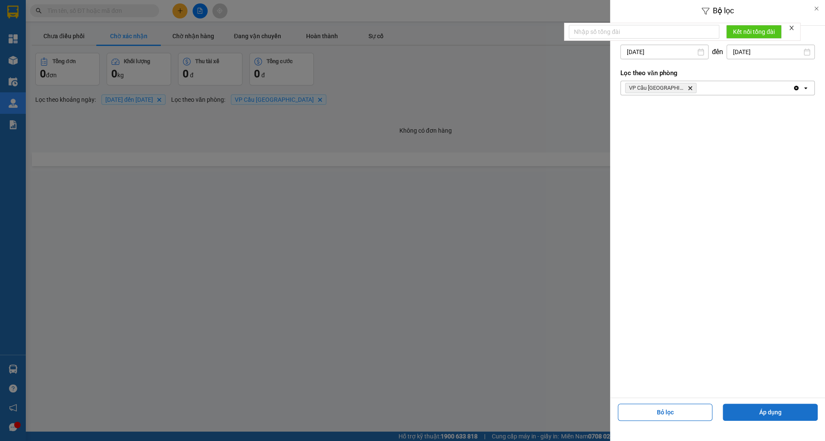
click at [759, 410] on button "Áp dụng" at bounding box center [769, 412] width 95 height 17
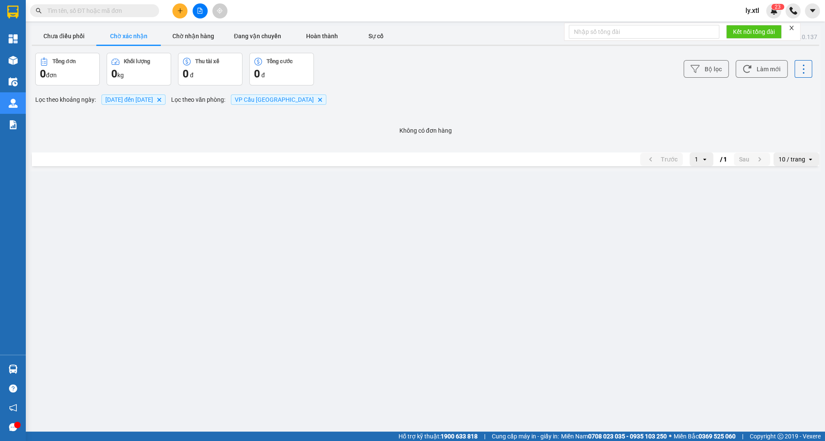
click at [318, 102] on span "VP Cầu [GEOGRAPHIC_DATA] Delete" at bounding box center [278, 100] width 95 height 10
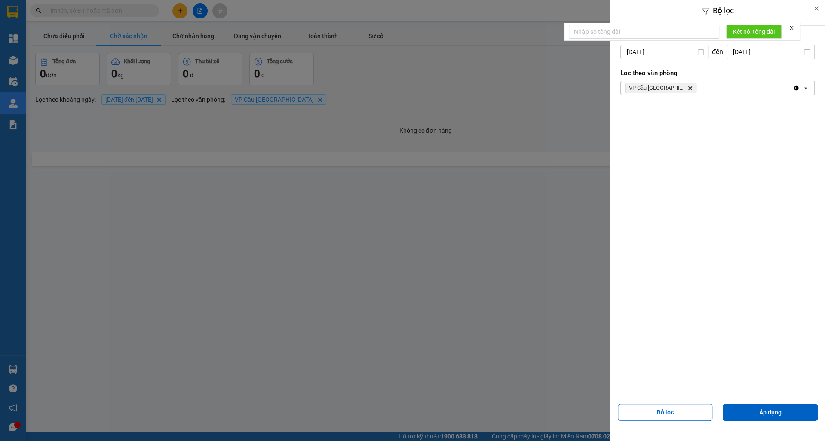
click at [712, 85] on div "VP Cầu [GEOGRAPHIC_DATA] Delete" at bounding box center [707, 88] width 172 height 14
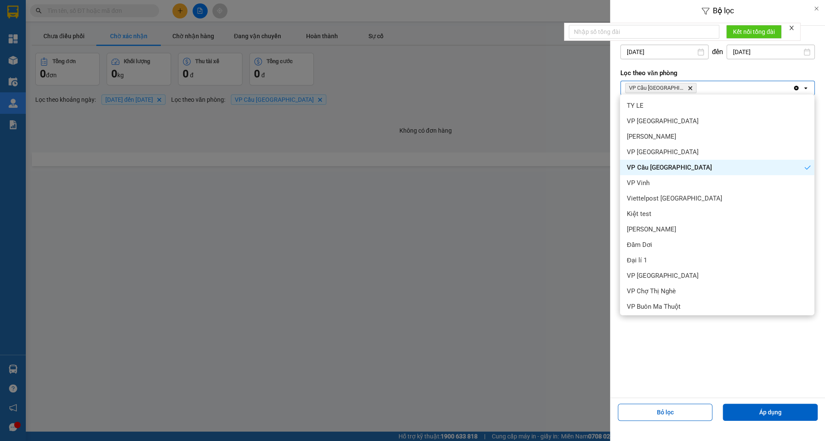
click at [678, 86] on span "VP Cầu [GEOGRAPHIC_DATA] Delete" at bounding box center [660, 88] width 71 height 10
click at [674, 83] on span "VP Cầu [GEOGRAPHIC_DATA] Delete" at bounding box center [660, 88] width 71 height 10
click at [688, 89] on icon "VP Cầu Sài Gòn, close by backspace" at bounding box center [690, 88] width 4 height 4
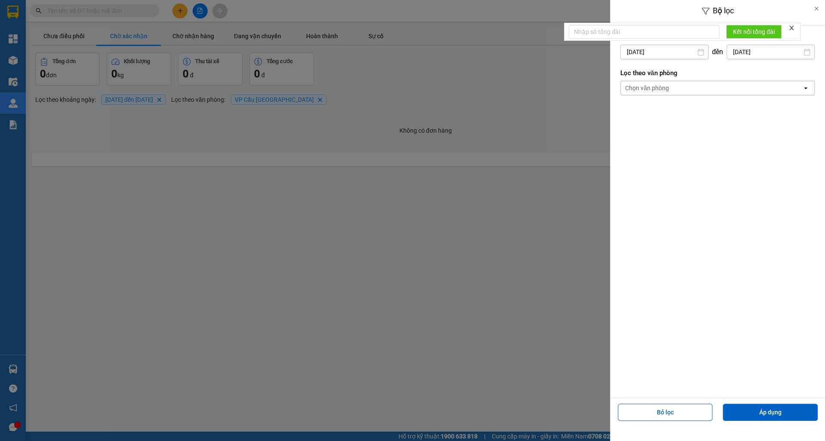
click at [694, 89] on div "Chọn văn phòng" at bounding box center [711, 88] width 181 height 14
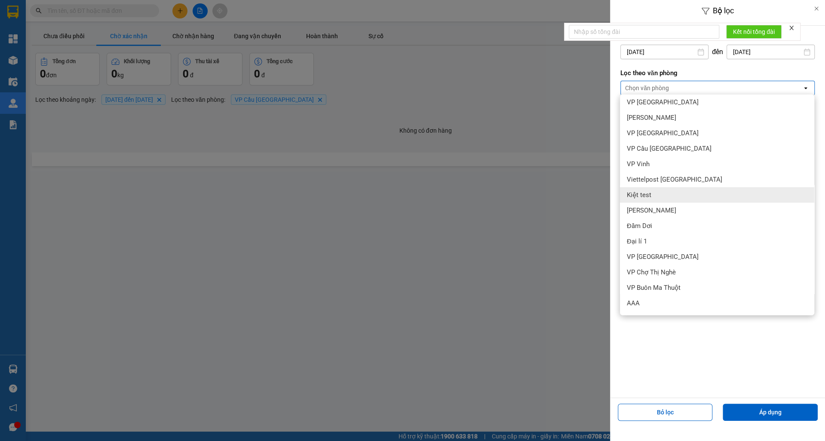
scroll to position [25, 0]
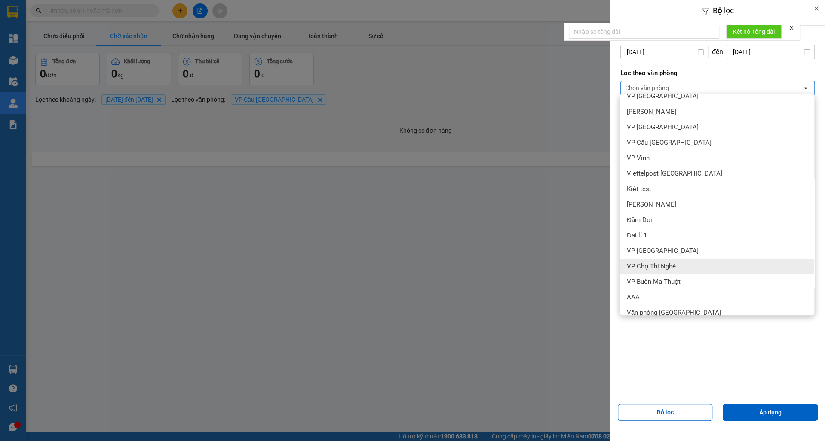
click at [660, 270] on span "VP Chợ Thị Nghè" at bounding box center [651, 266] width 49 height 9
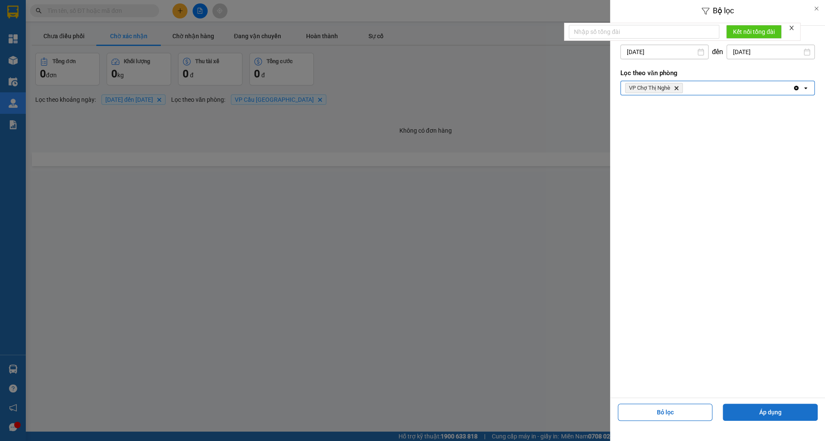
click at [755, 405] on button "Áp dụng" at bounding box center [769, 412] width 95 height 17
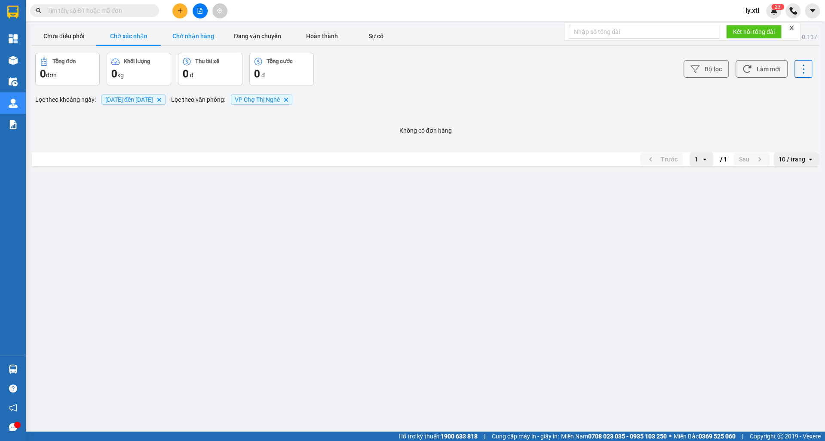
click at [199, 43] on button "Chờ nhận hàng" at bounding box center [193, 36] width 64 height 17
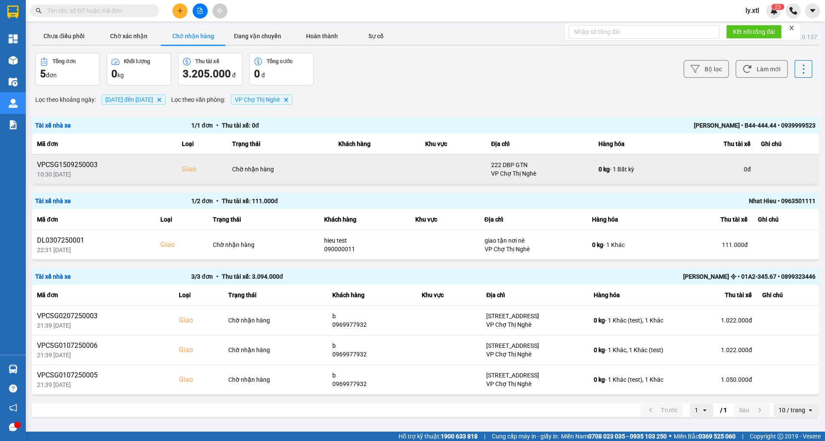
click at [165, 157] on td "VPCSG1509250003 10:30 [DATE]" at bounding box center [104, 169] width 145 height 30
click at [799, 172] on button at bounding box center [801, 169] width 12 height 15
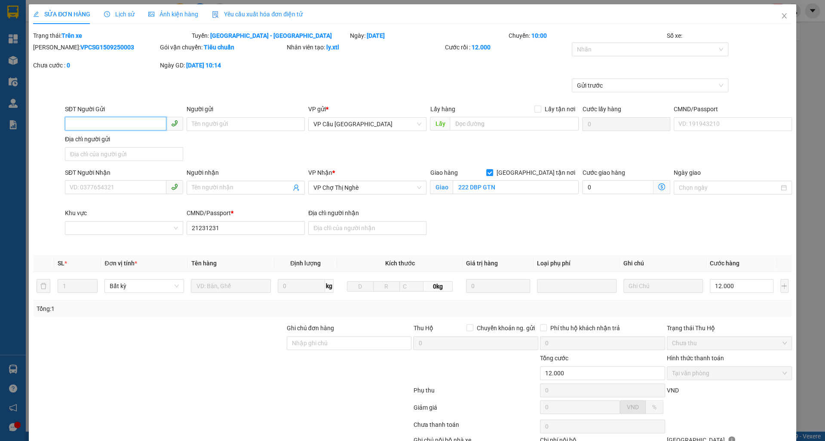
click at [131, 16] on span "Lịch sử" at bounding box center [119, 14] width 31 height 7
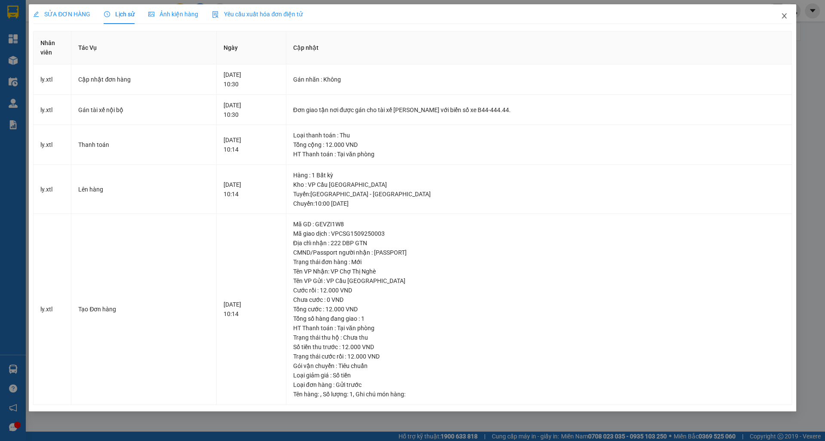
click at [777, 16] on span "Close" at bounding box center [784, 16] width 24 height 24
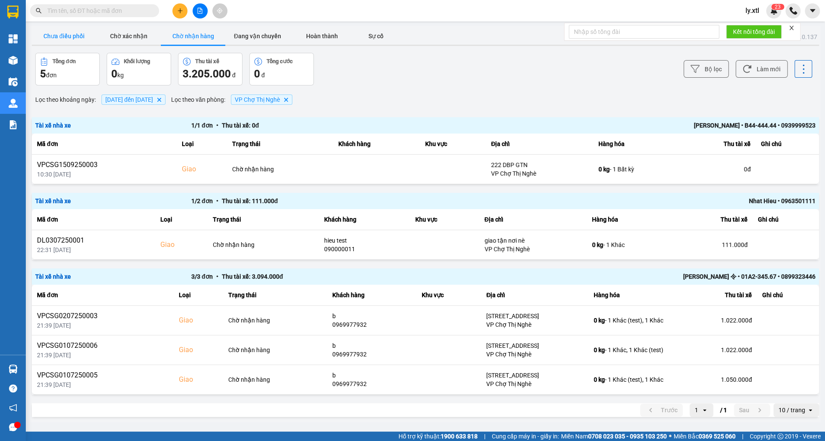
click at [61, 38] on button "Chưa điều phối" at bounding box center [64, 36] width 64 height 17
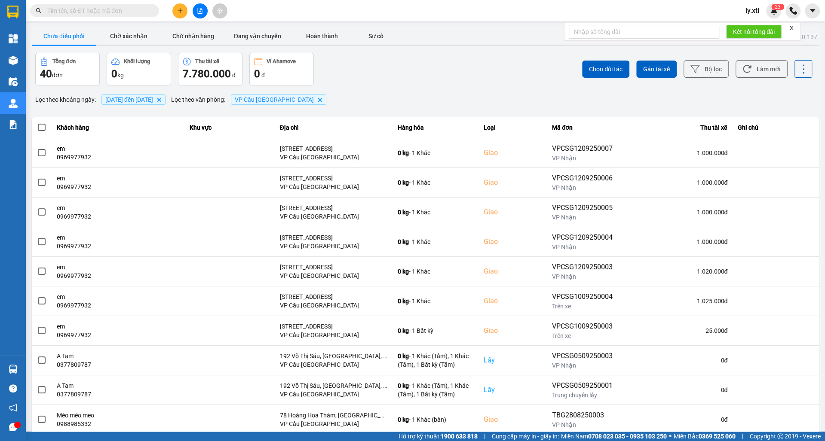
click at [142, 95] on span "[DATE] đến [DATE] [GEOGRAPHIC_DATA]" at bounding box center [133, 100] width 64 height 10
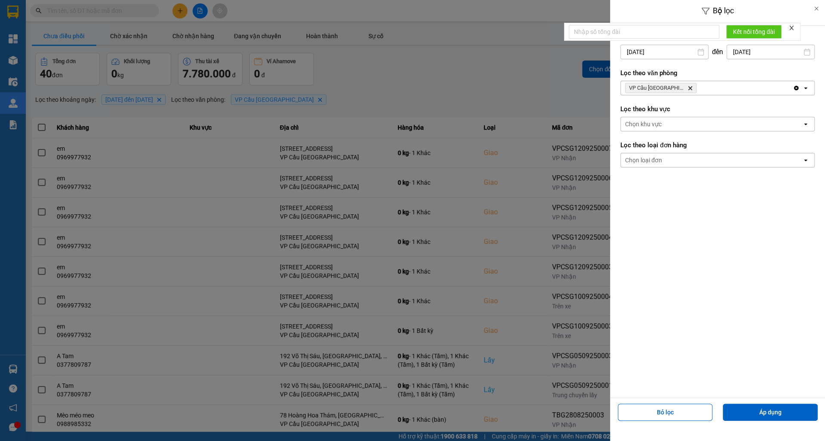
click at [679, 61] on div "Lọc theo khoảng [DATE] Press the down arrow key to interact with the calendar a…" at bounding box center [717, 46] width 194 height 32
click at [673, 54] on input "[DATE]" at bounding box center [664, 52] width 87 height 14
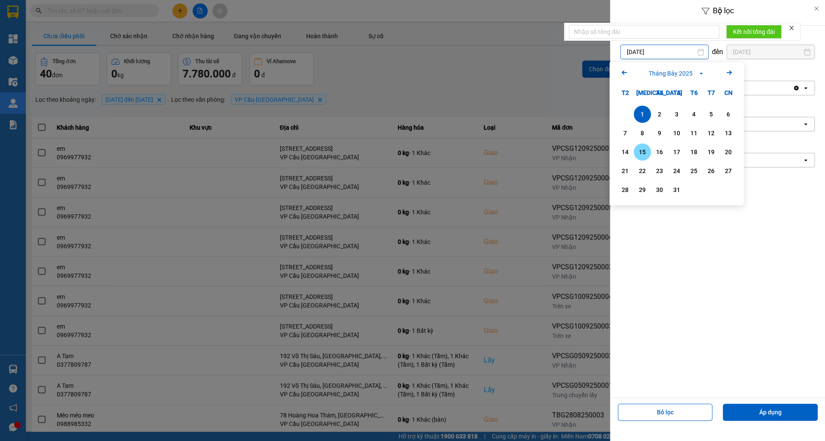
click at [644, 150] on div "15" at bounding box center [642, 152] width 12 height 10
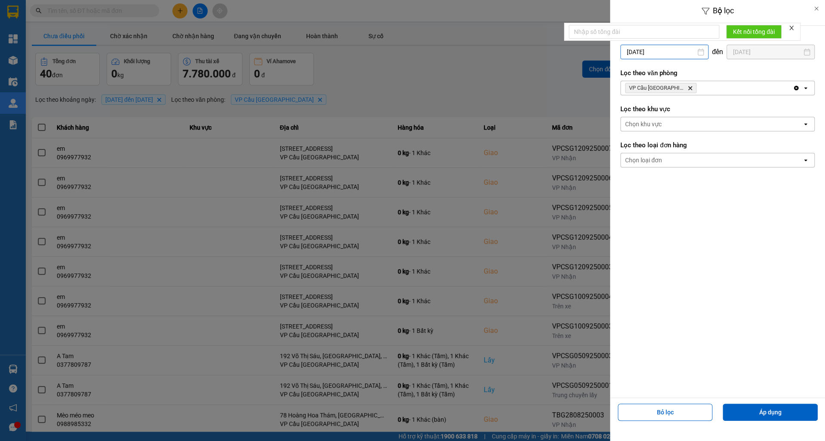
click at [635, 52] on input "[DATE]" at bounding box center [664, 52] width 87 height 14
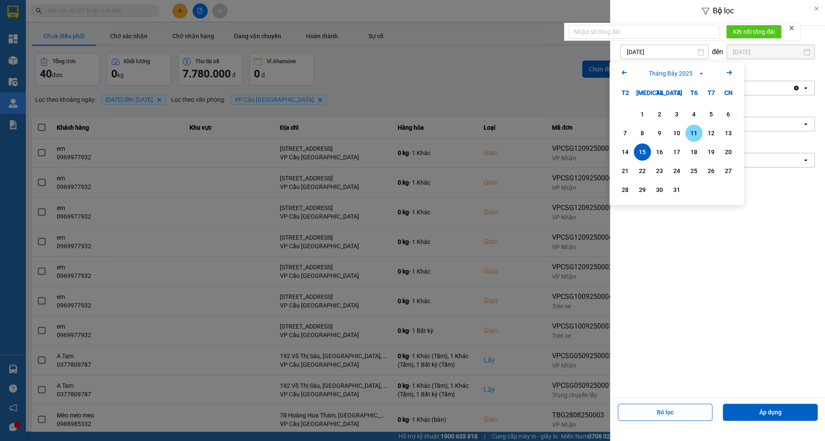
click at [697, 136] on div "11" at bounding box center [694, 133] width 12 height 10
type input "[DATE]"
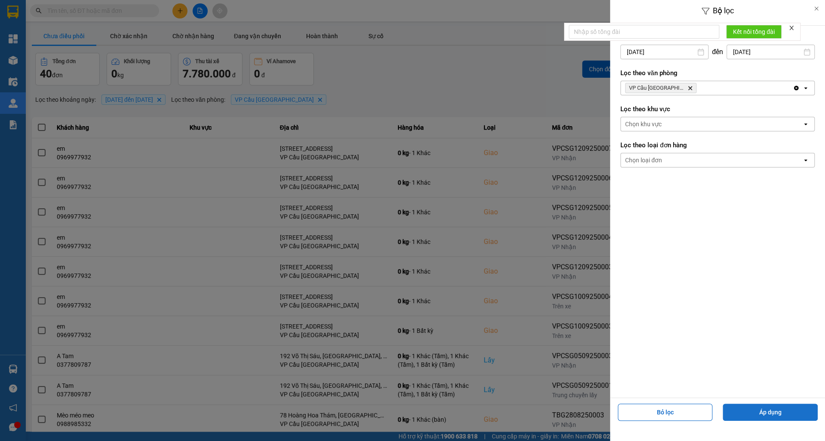
click at [766, 404] on button "Áp dụng" at bounding box center [769, 412] width 95 height 17
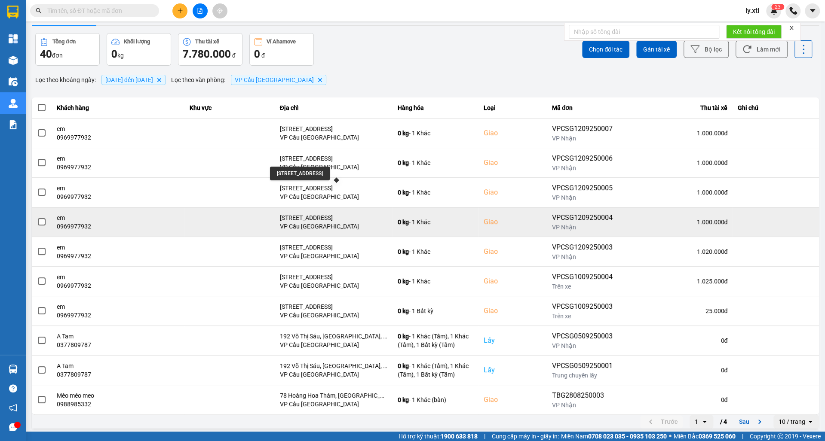
scroll to position [21, 0]
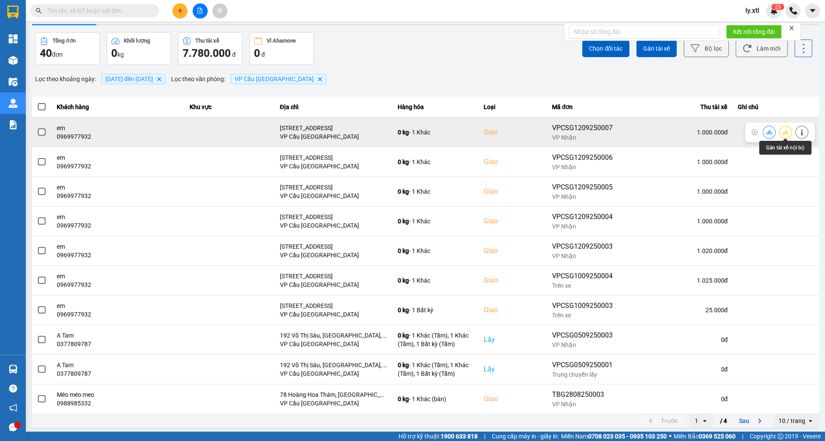
click at [781, 130] on button at bounding box center [785, 132] width 12 height 15
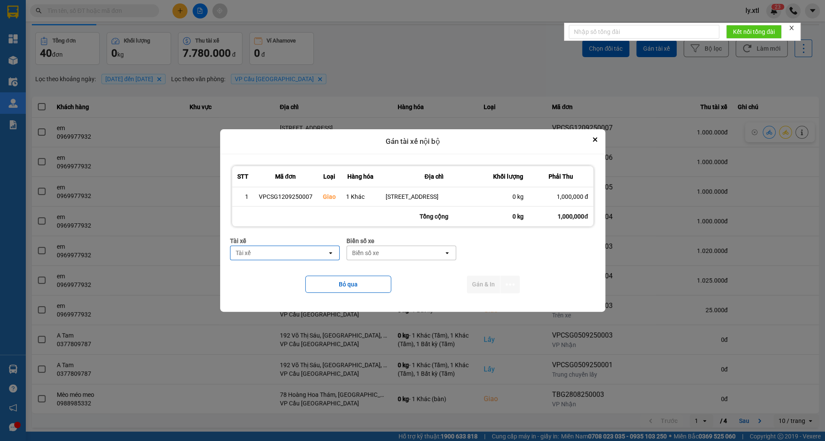
click at [307, 253] on div "Tài xế" at bounding box center [278, 253] width 97 height 14
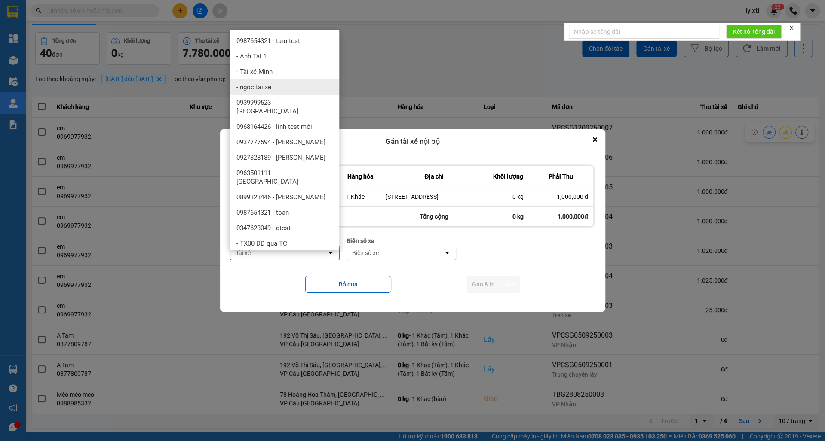
click at [281, 80] on div "- ngoc tai xe" at bounding box center [284, 87] width 110 height 15
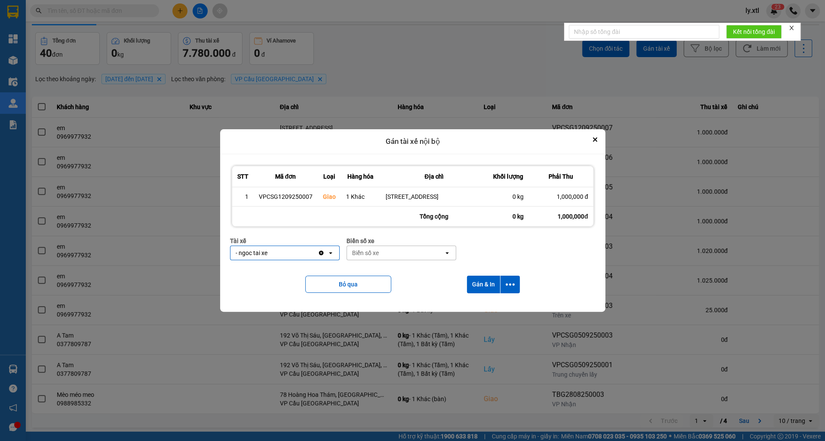
click at [387, 260] on div "Biển số xe" at bounding box center [395, 253] width 97 height 14
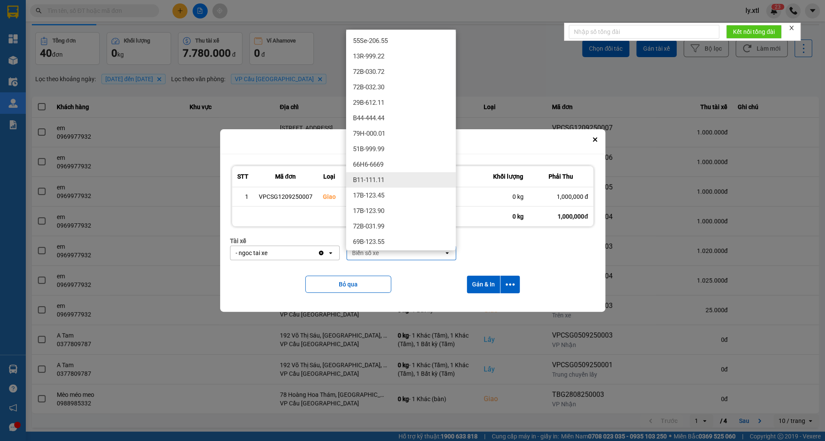
click at [386, 184] on div "B11-111.11" at bounding box center [401, 179] width 110 height 15
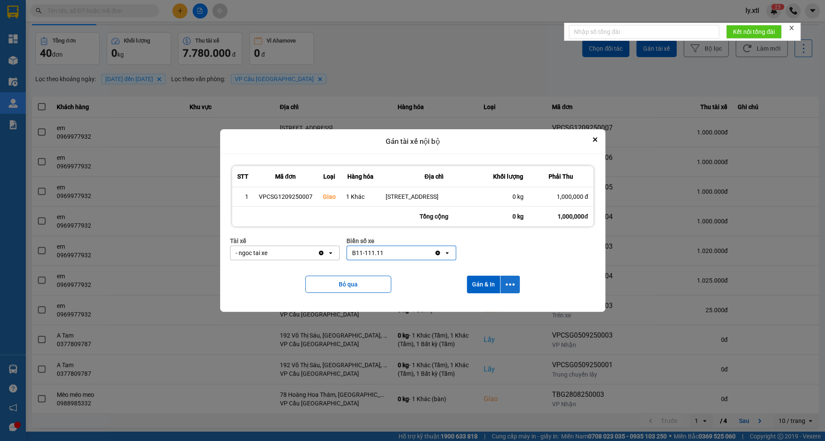
click at [505, 293] on button "dialog" at bounding box center [509, 285] width 19 height 18
click at [480, 312] on span "Chỉ gán tài" at bounding box center [476, 312] width 28 height 9
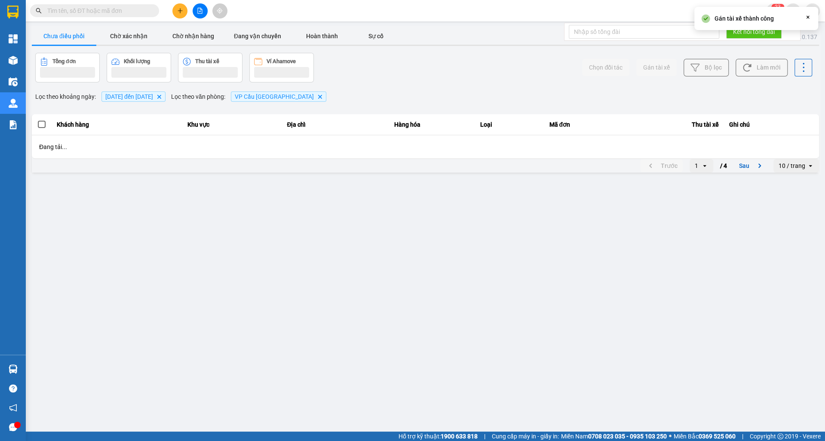
scroll to position [0, 0]
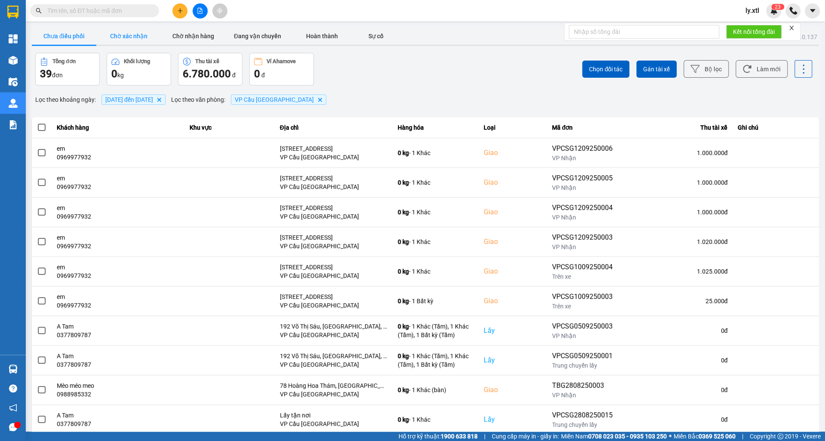
click at [144, 39] on button "Chờ xác nhận" at bounding box center [128, 36] width 64 height 17
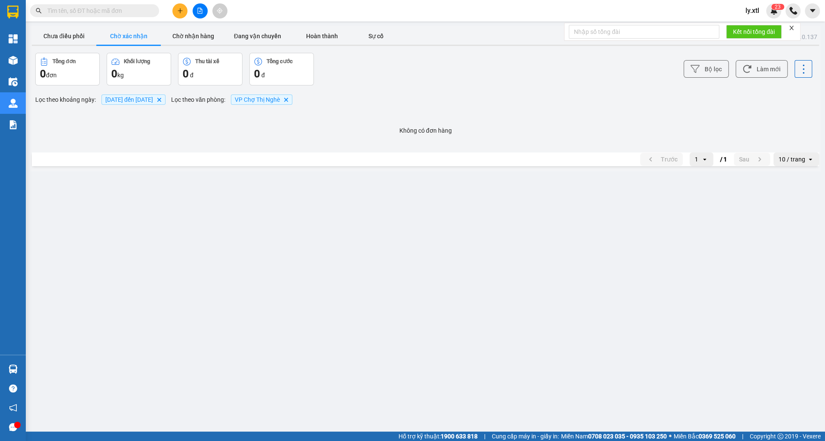
click at [292, 100] on span "VP Chợ Thị Nghè Delete" at bounding box center [261, 100] width 61 height 10
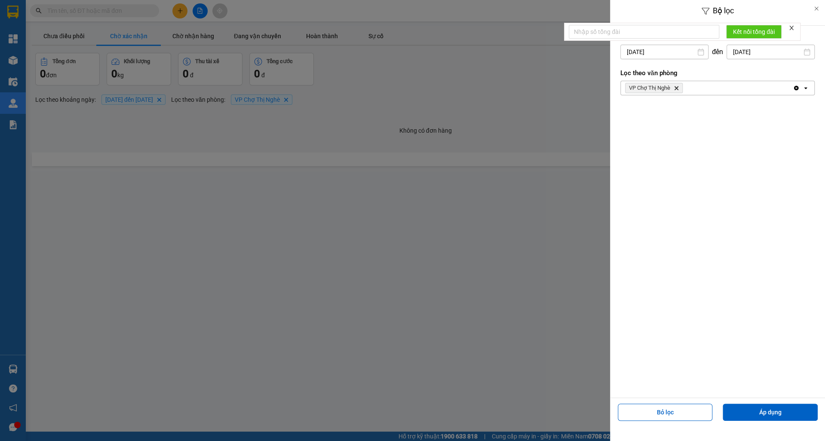
click at [677, 87] on icon "VP Chợ Thị Nghè, close by backspace" at bounding box center [676, 88] width 4 height 4
click at [738, 413] on button "Áp dụng" at bounding box center [769, 412] width 95 height 17
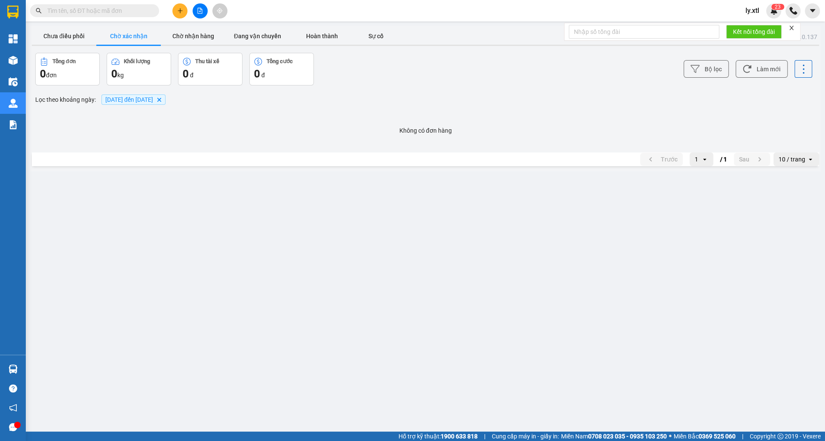
click at [165, 101] on span "[DATE] đến [DATE] [GEOGRAPHIC_DATA]" at bounding box center [133, 100] width 64 height 10
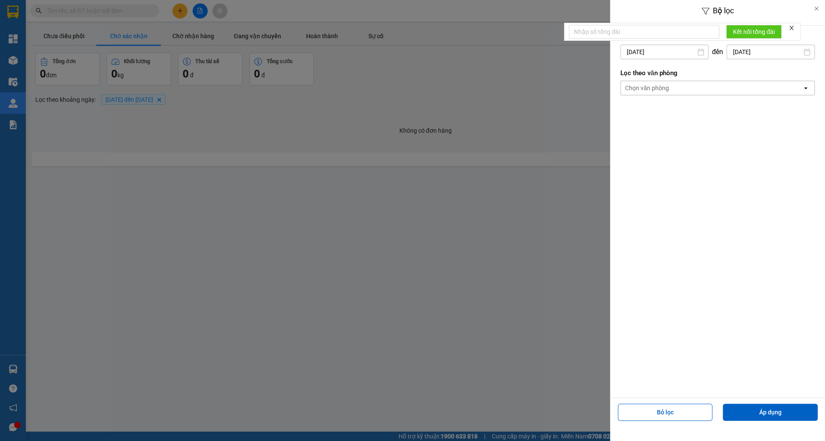
click at [631, 91] on div "Chọn văn phòng" at bounding box center [647, 88] width 44 height 9
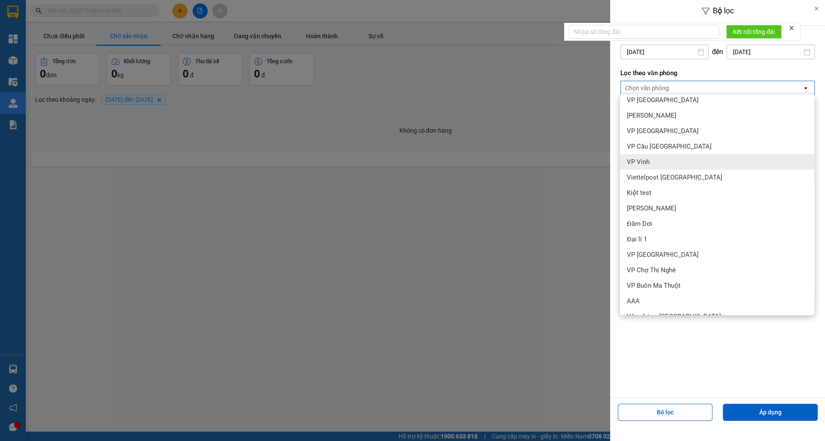
scroll to position [34, 0]
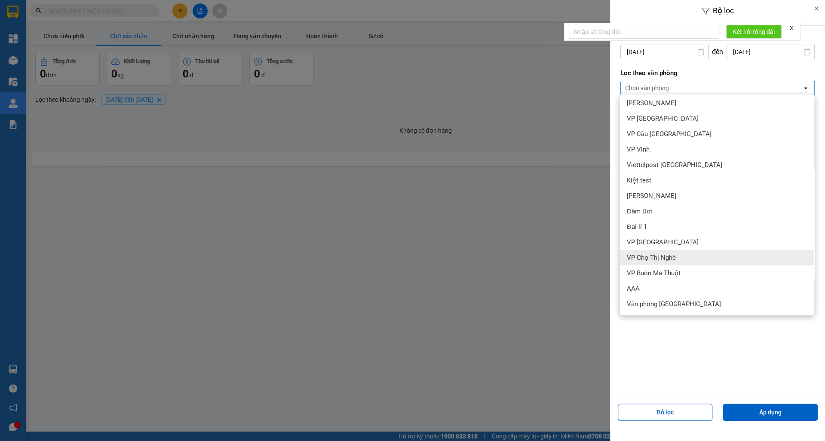
click at [646, 262] on div "VP Chợ Thị Nghè" at bounding box center [717, 257] width 194 height 15
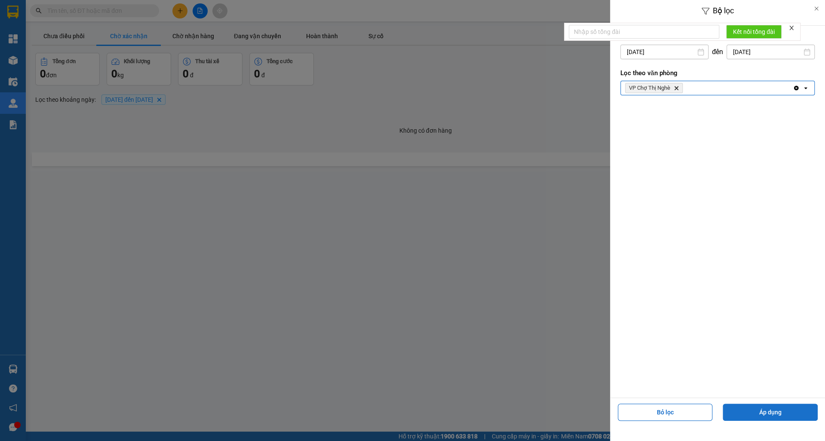
click at [740, 405] on button "Áp dụng" at bounding box center [769, 412] width 95 height 17
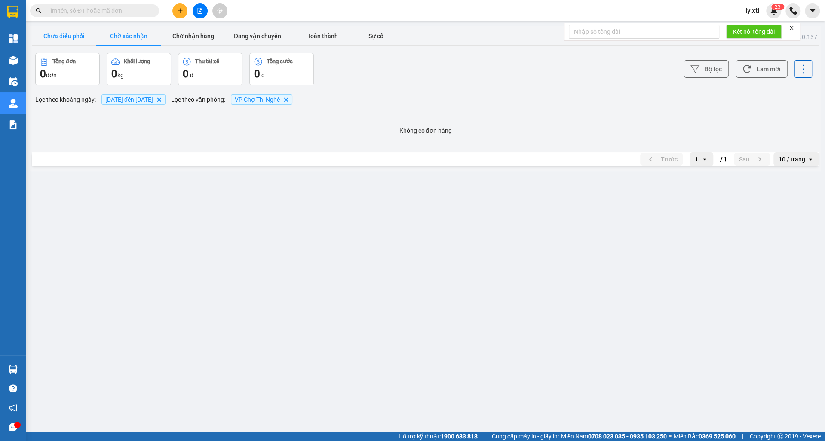
click at [76, 32] on button "Chưa điều phối" at bounding box center [64, 36] width 64 height 17
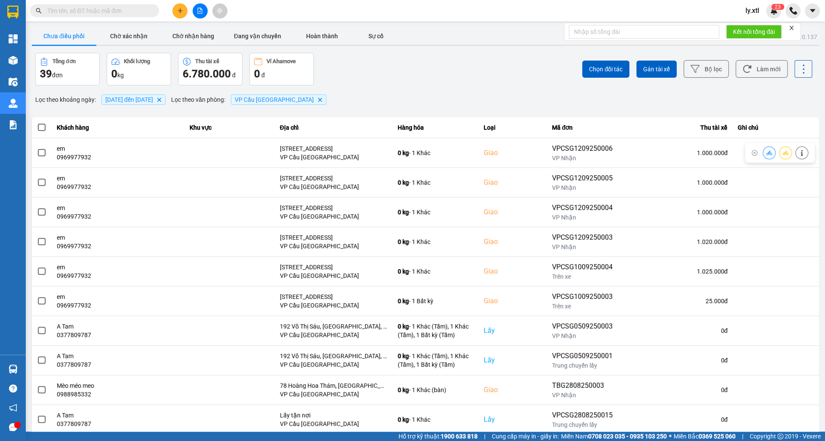
click at [799, 66] on icon at bounding box center [803, 69] width 12 height 12
drag, startPoint x: 690, startPoint y: 106, endPoint x: 675, endPoint y: 95, distance: 17.9
click at [690, 105] on div "Lọc theo khoảng ngày : [DATE] đến [DATE] Delete Lọc theo văn phòng : VP Cầu [GE…" at bounding box center [425, 99] width 787 height 15
click at [597, 73] on span "Chọn đối tác" at bounding box center [606, 69] width 34 height 9
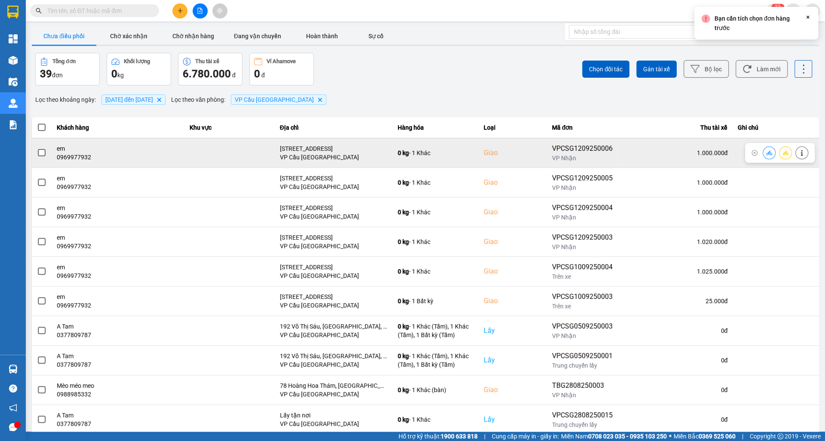
click at [42, 153] on span at bounding box center [42, 153] width 8 height 8
click at [37, 148] on input "checkbox" at bounding box center [37, 148] width 0 height 0
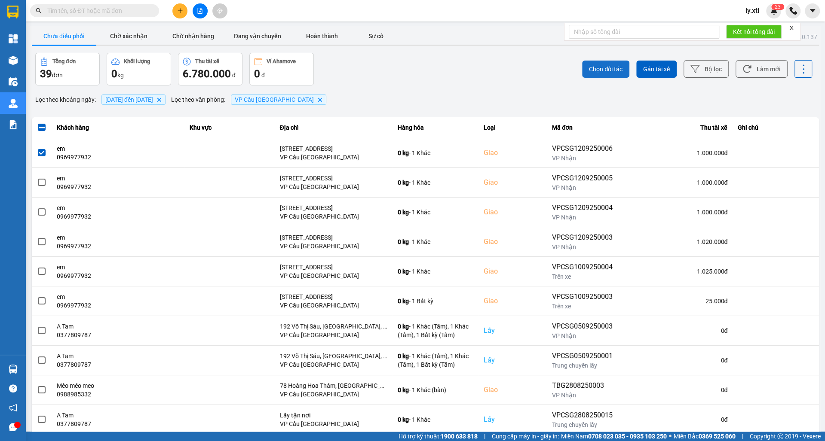
click at [614, 64] on button "Chọn đối tác" at bounding box center [605, 69] width 47 height 17
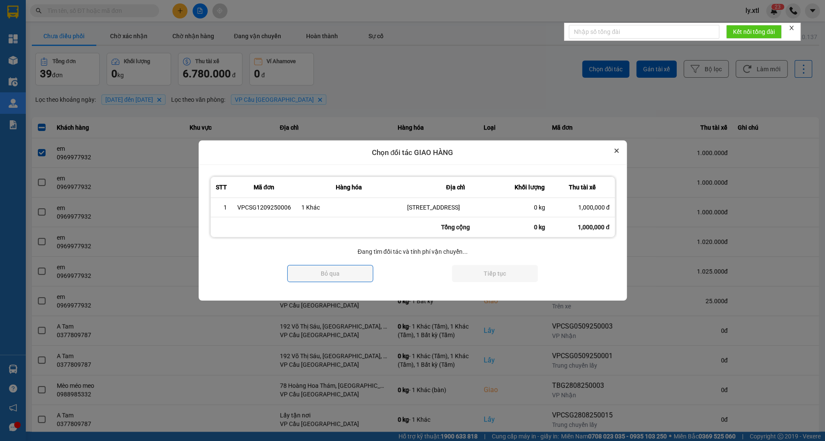
click at [614, 149] on icon "Close" at bounding box center [616, 151] width 4 height 4
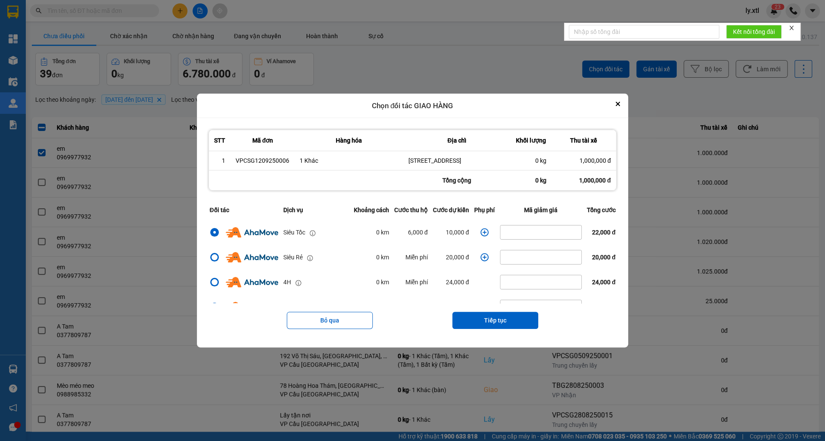
click at [616, 143] on th "Thu tài xế" at bounding box center [583, 140] width 64 height 21
click at [534, 231] on input "dialog" at bounding box center [540, 233] width 81 height 14
click at [490, 324] on button "Tiếp tục" at bounding box center [495, 320] width 86 height 17
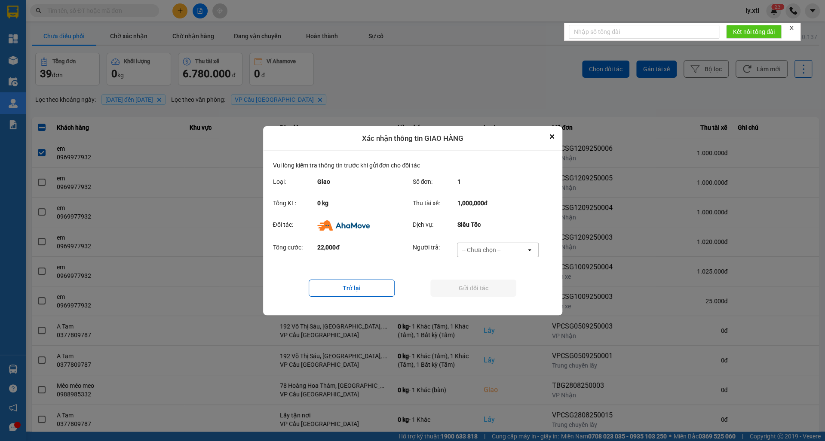
click at [490, 251] on div "-- Chưa chọn --" at bounding box center [481, 250] width 39 height 9
click at [541, 216] on div "Tổng KL: 0 kg Thu tài xế: 1,000,000đ" at bounding box center [412, 205] width 279 height 21
click at [464, 251] on div "-- Chưa chọn --" at bounding box center [481, 250] width 39 height 9
click at [480, 299] on span "Ví Ahamove" at bounding box center [481, 299] width 35 height 9
click at [471, 293] on button "Gửi đối tác" at bounding box center [473, 288] width 86 height 17
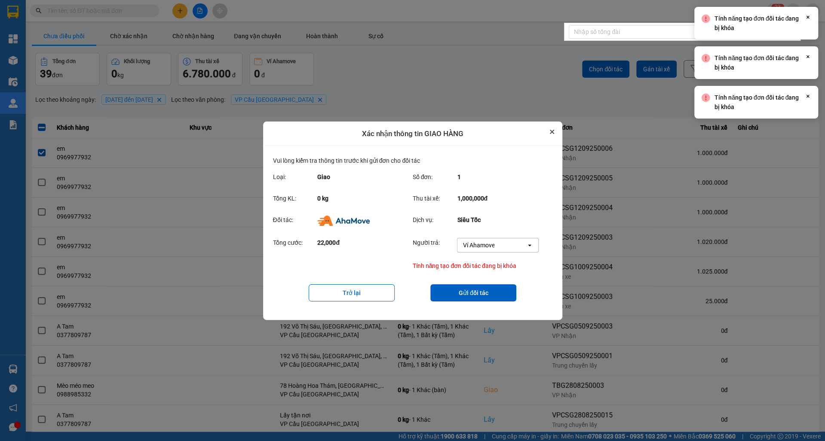
click at [551, 128] on button "Close" at bounding box center [552, 132] width 10 height 10
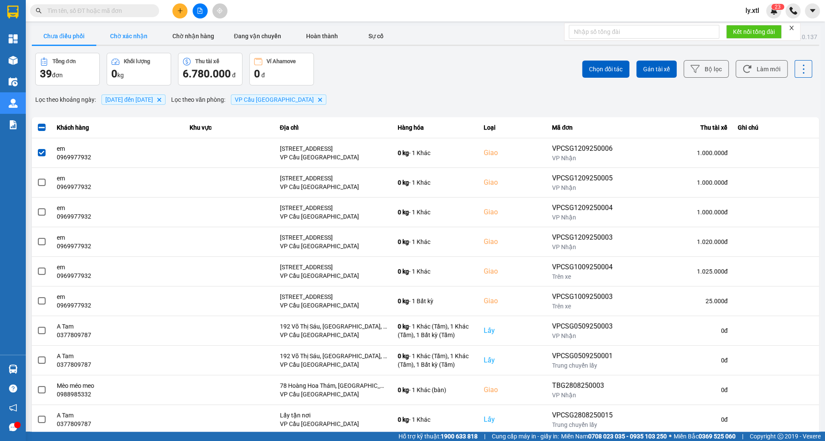
click at [151, 39] on button "Chờ xác nhận" at bounding box center [128, 36] width 64 height 17
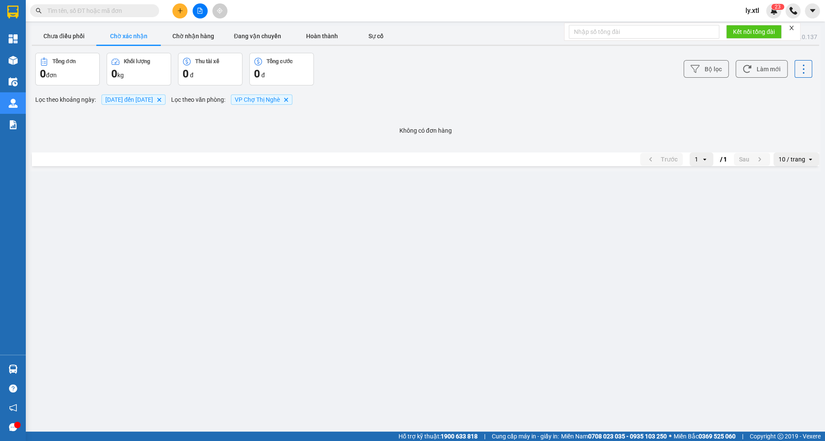
click at [156, 77] on div "0 kg" at bounding box center [138, 74] width 55 height 14
click at [147, 103] on span "[DATE] đến [DATE] [GEOGRAPHIC_DATA]" at bounding box center [133, 100] width 64 height 10
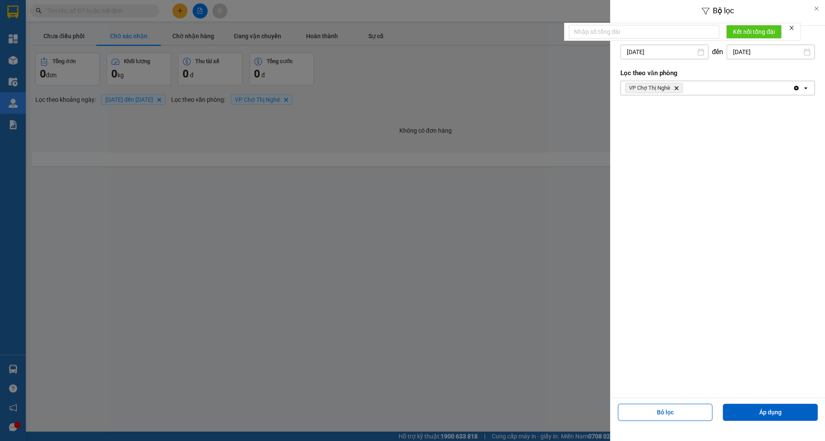
click at [445, 110] on div at bounding box center [412, 220] width 825 height 441
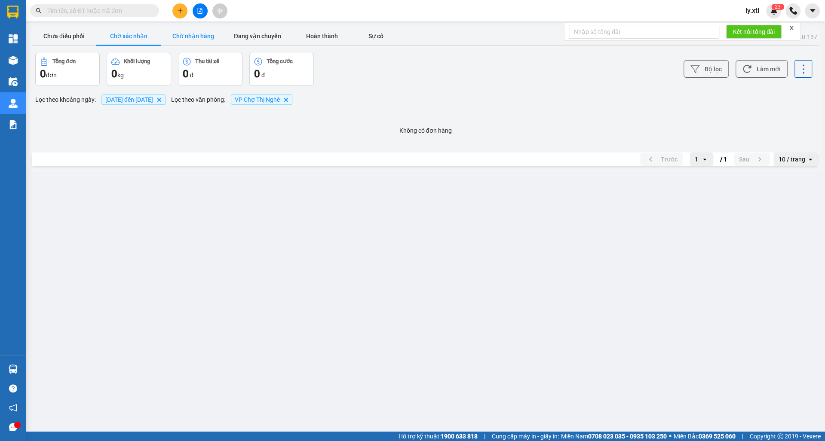
click at [202, 37] on button "Chờ nhận hàng" at bounding box center [193, 36] width 64 height 17
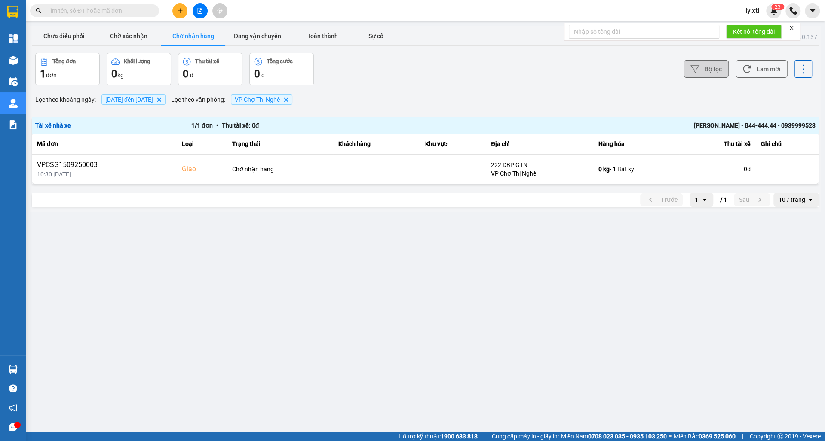
click at [699, 74] on button "Bộ lọc" at bounding box center [705, 69] width 45 height 18
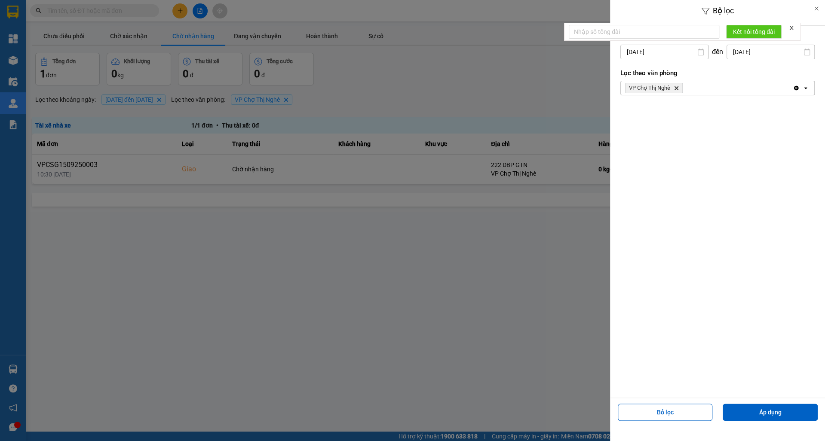
click at [677, 86] on icon "Delete" at bounding box center [675, 88] width 5 height 5
click at [693, 85] on div "Chọn văn phòng" at bounding box center [711, 88] width 181 height 14
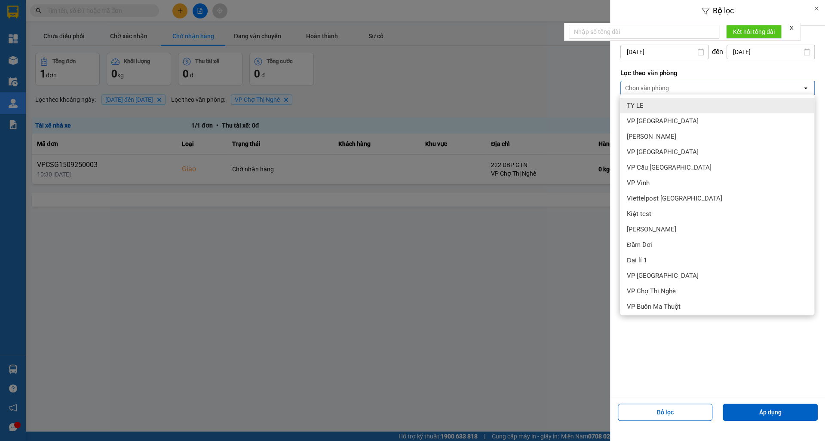
click at [550, 89] on div at bounding box center [412, 220] width 825 height 441
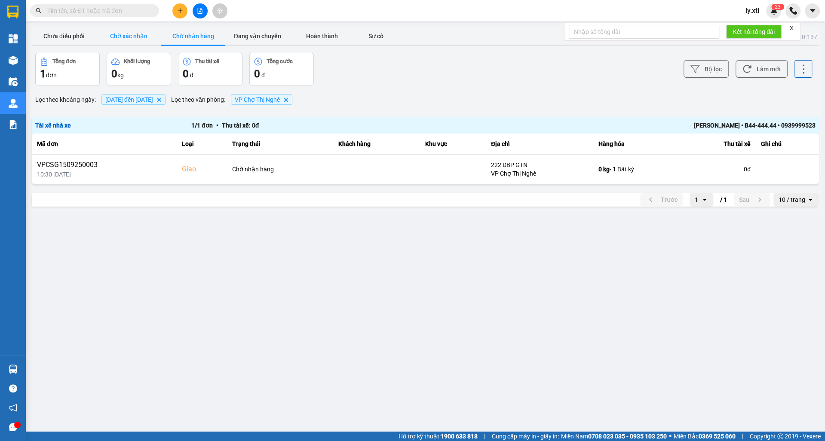
click at [134, 41] on button "Chờ xác nhận" at bounding box center [128, 36] width 64 height 17
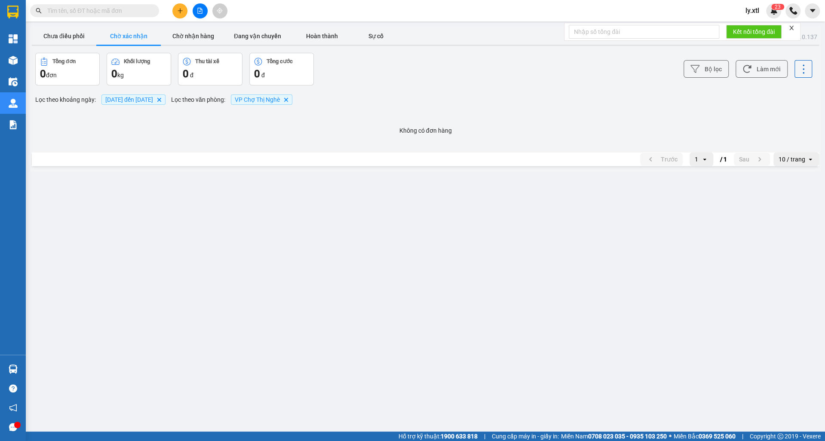
click at [287, 98] on icon "VP Chợ Thị Nghè, close by backspace" at bounding box center [286, 100] width 4 height 4
click at [67, 44] on button "Chưa điều phối" at bounding box center [64, 36] width 64 height 17
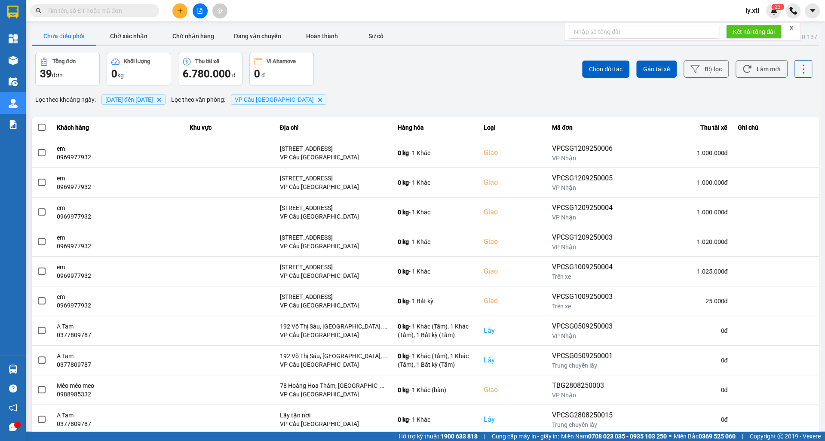
click at [798, 68] on icon at bounding box center [803, 69] width 12 height 12
click at [774, 84] on div "Chọn đối tác Gán tài xế Bộ lọc Làm mới" at bounding box center [618, 69] width 388 height 33
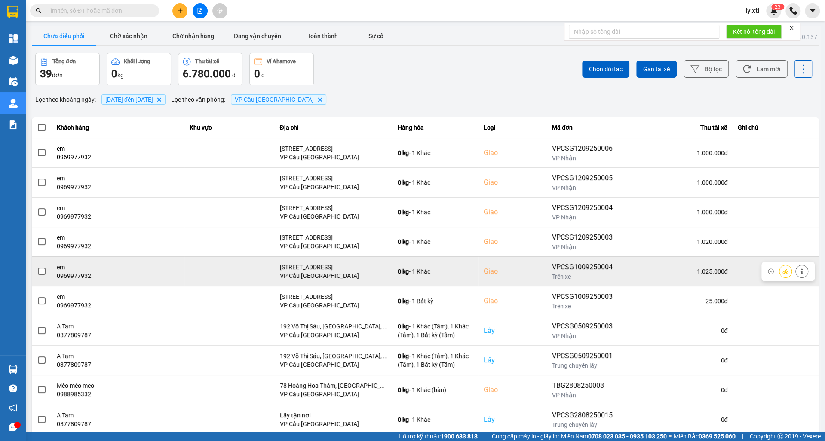
click at [807, 266] on div at bounding box center [793, 271] width 29 height 13
click at [789, 269] on button at bounding box center [785, 271] width 12 height 15
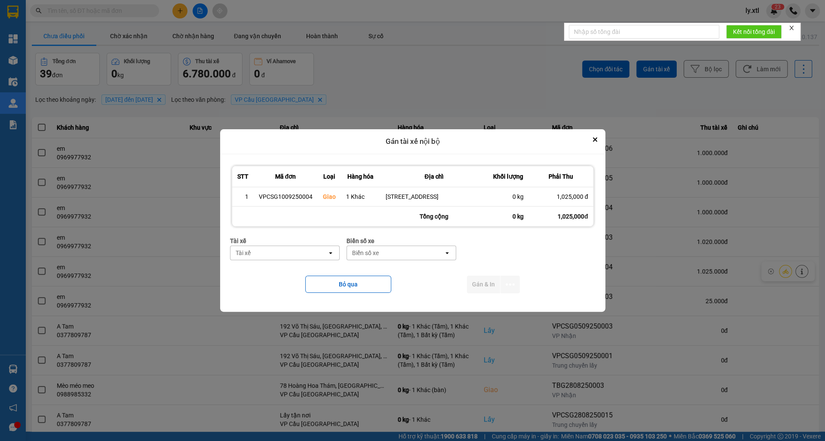
click at [370, 257] on div "Biển số xe" at bounding box center [365, 253] width 27 height 9
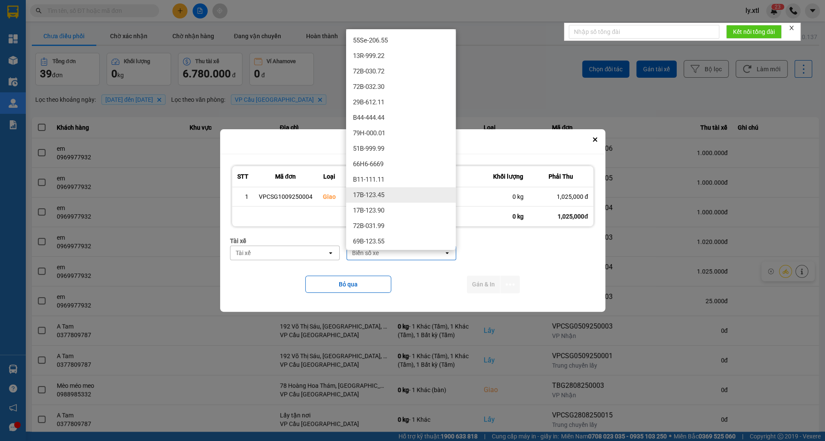
click at [367, 194] on span "17B-123.45" at bounding box center [368, 195] width 31 height 9
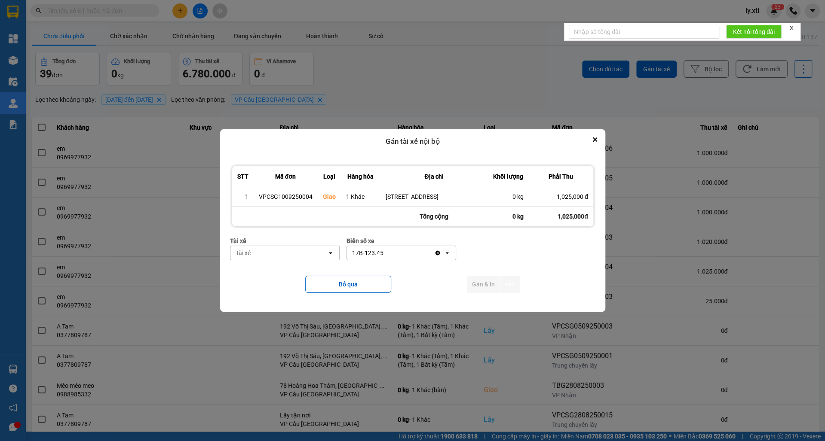
click at [284, 254] on div "Tài xế" at bounding box center [278, 253] width 97 height 14
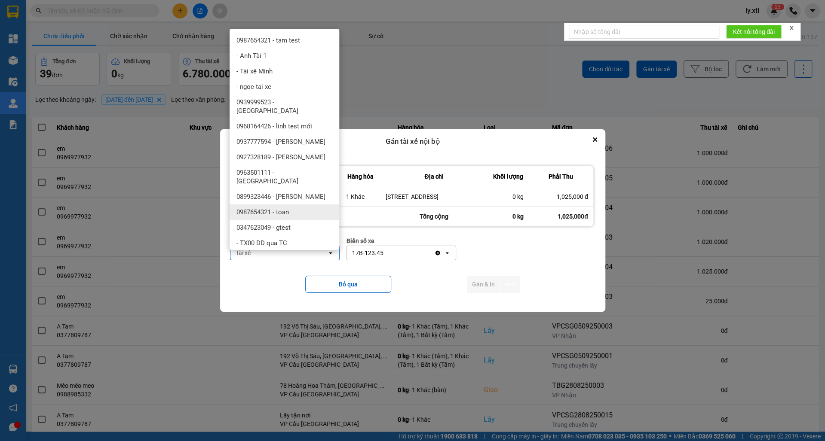
click at [264, 208] on span "0987654321 - toan" at bounding box center [262, 212] width 52 height 9
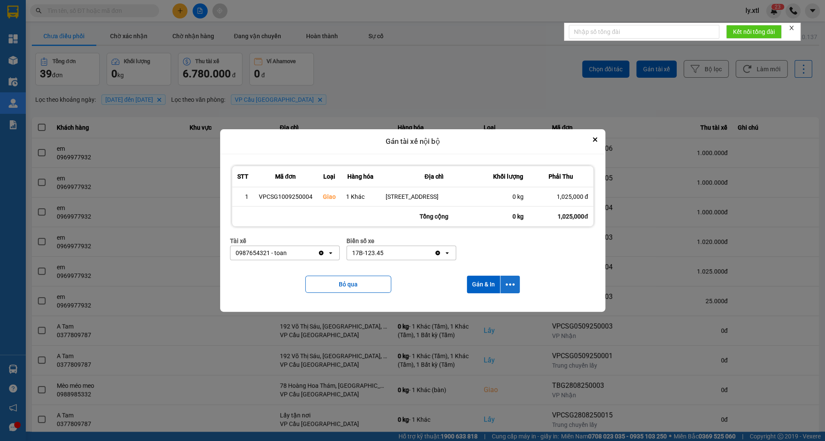
click at [506, 282] on button "dialog" at bounding box center [509, 285] width 19 height 18
click at [483, 308] on span "Chỉ gán tài" at bounding box center [476, 311] width 28 height 9
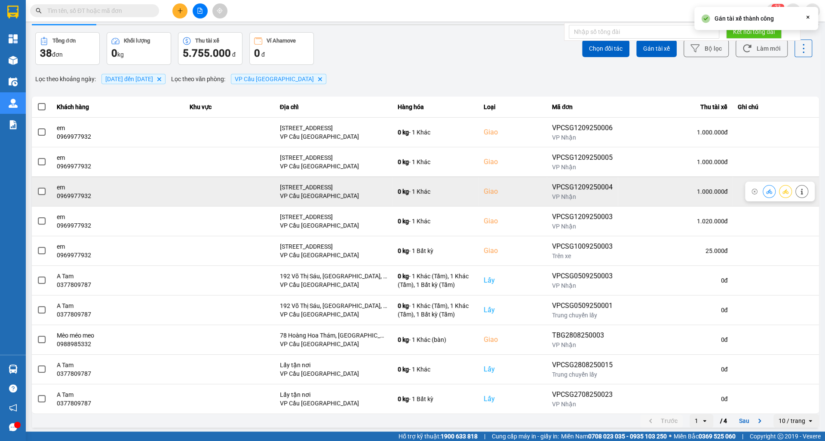
scroll to position [21, 0]
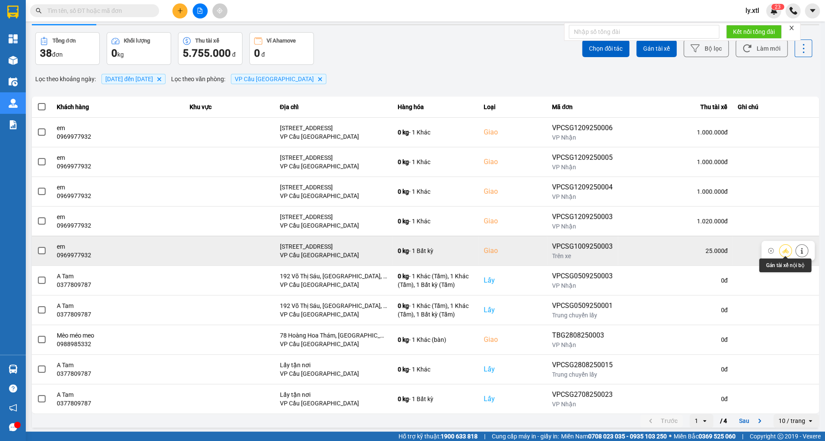
click at [785, 248] on icon at bounding box center [785, 251] width 6 height 6
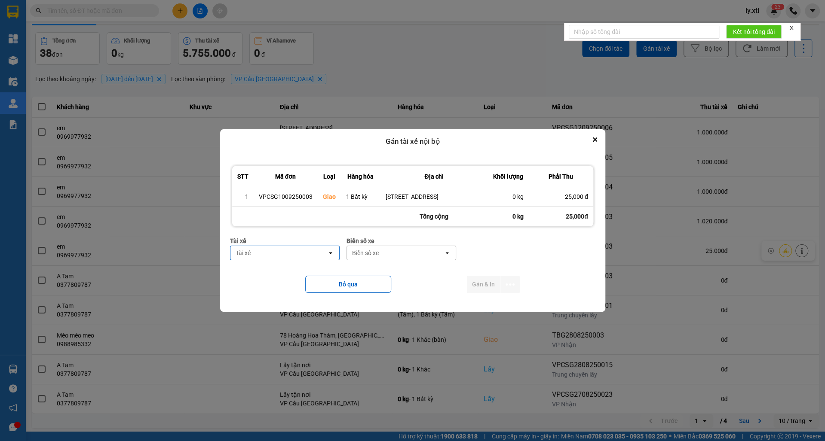
click at [388, 254] on div "Biển số xe" at bounding box center [395, 253] width 97 height 14
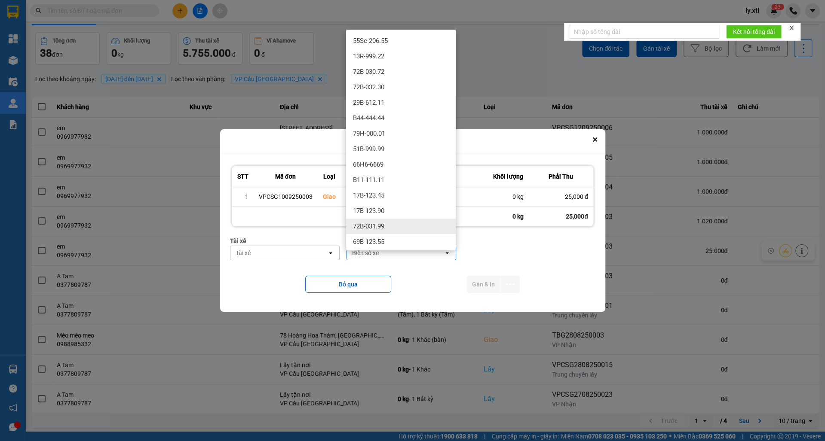
click at [389, 227] on div "72B-031.99" at bounding box center [401, 226] width 110 height 15
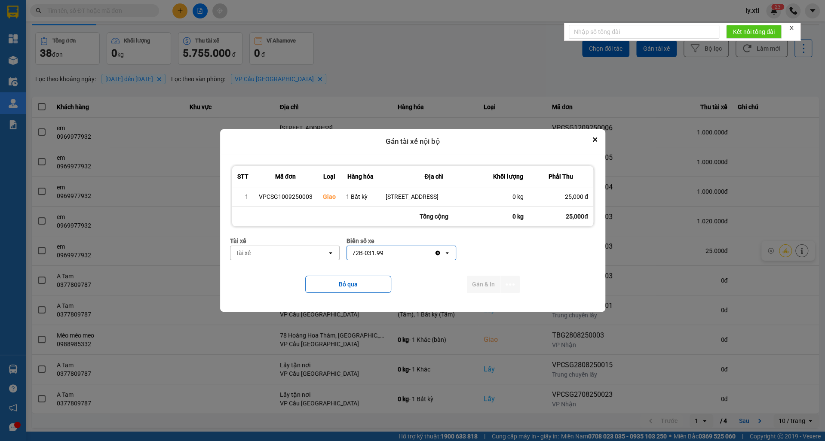
click at [288, 259] on div "Tài xế" at bounding box center [278, 253] width 97 height 14
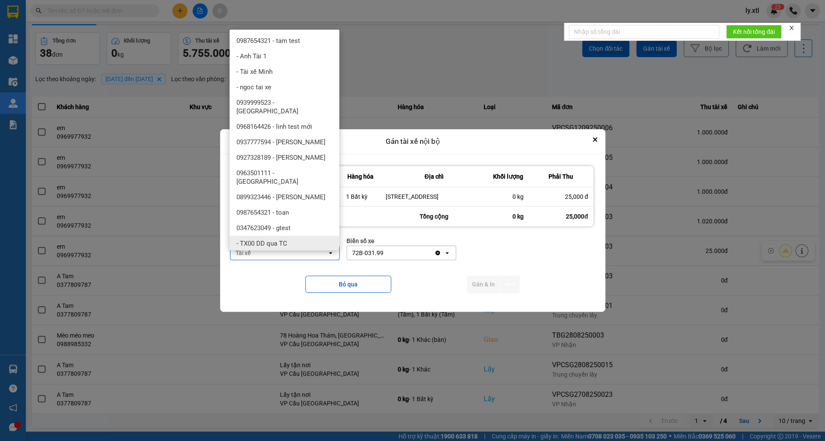
click at [287, 236] on div "- TX00 DD qua TC" at bounding box center [284, 243] width 110 height 15
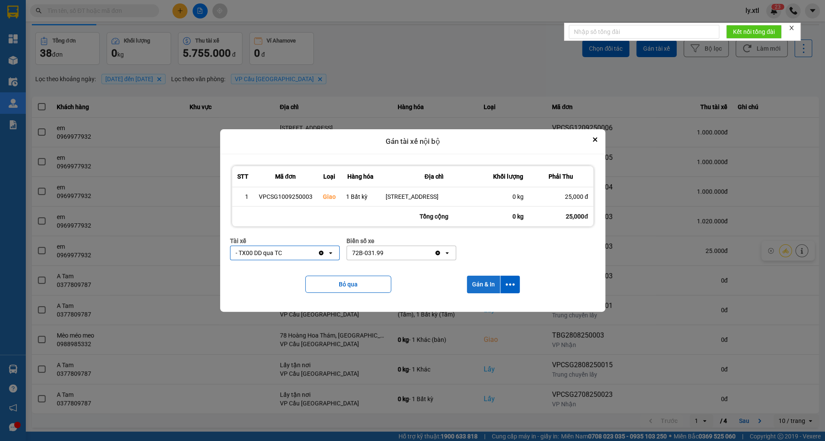
click at [479, 284] on button "Gán & In" at bounding box center [483, 285] width 33 height 18
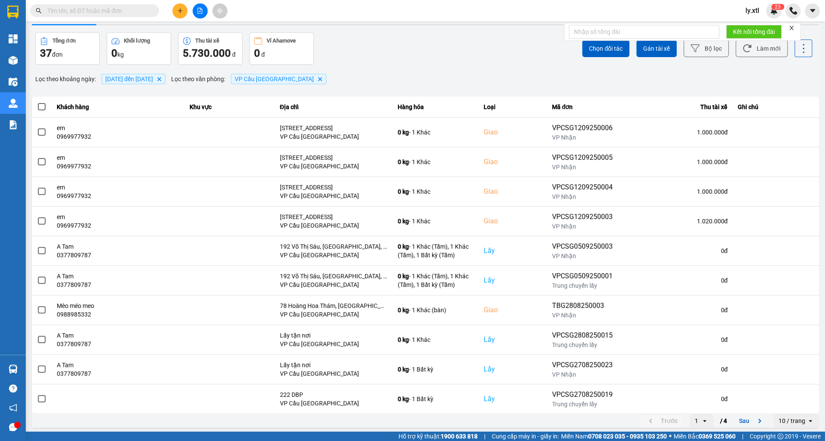
scroll to position [0, 0]
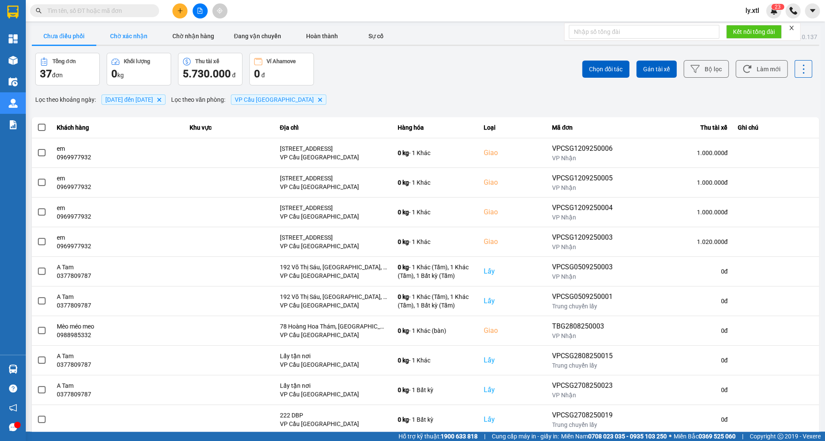
click at [123, 40] on button "Chờ xác nhận" at bounding box center [128, 36] width 64 height 17
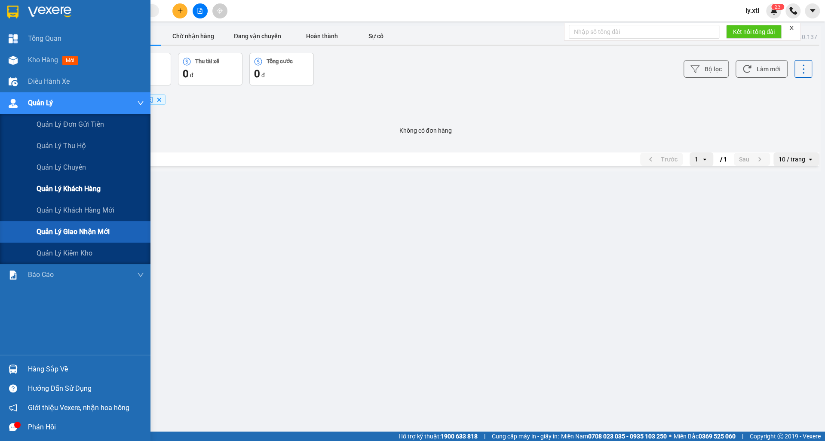
click at [66, 184] on span "Quản lý khách hàng" at bounding box center [69, 188] width 64 height 11
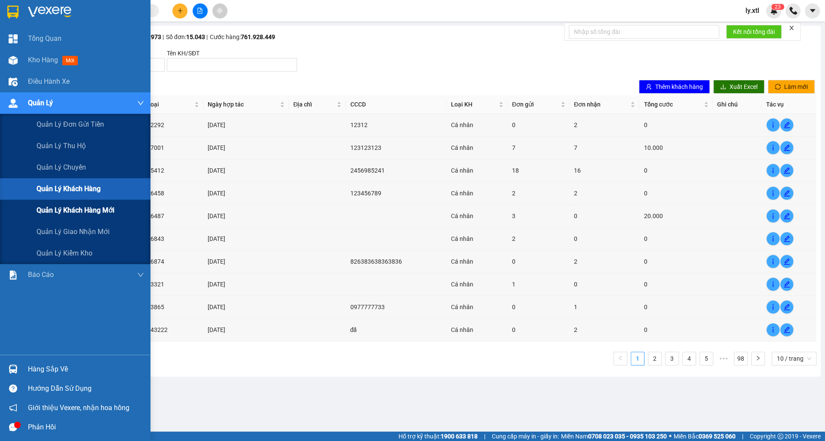
click at [83, 208] on span "Quản lý khách hàng mới" at bounding box center [76, 210] width 78 height 11
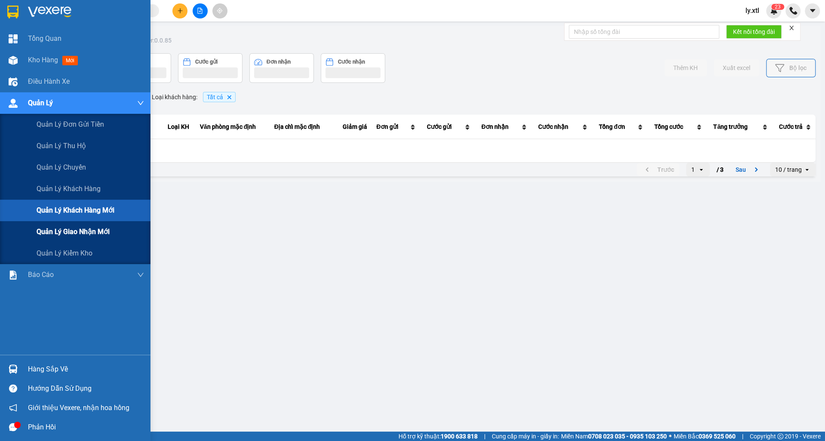
click at [76, 228] on span "Quản lý giao nhận mới" at bounding box center [73, 231] width 73 height 11
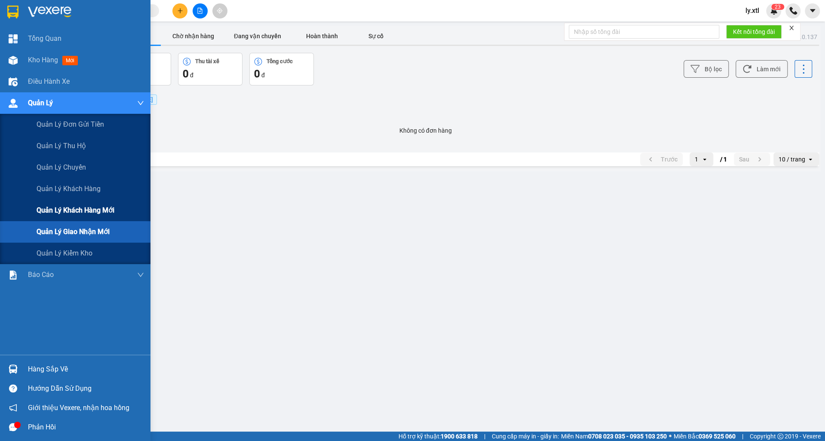
click at [63, 205] on span "Quản lý khách hàng mới" at bounding box center [76, 210] width 78 height 11
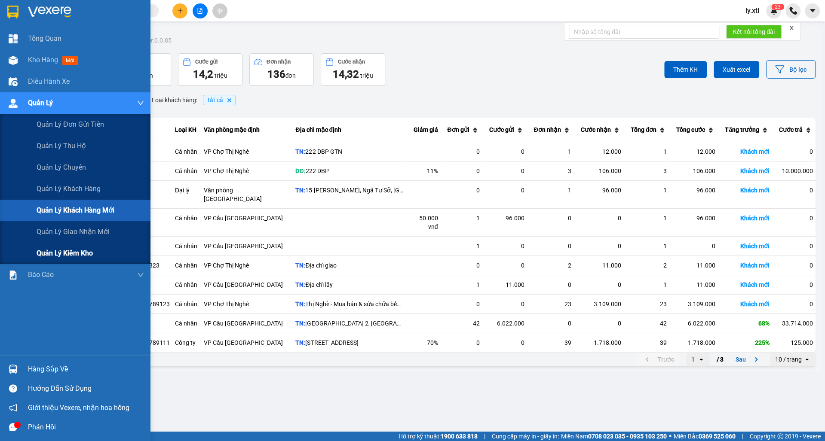
click at [70, 248] on div "Quản lý kiểm kho" at bounding box center [90, 253] width 107 height 21
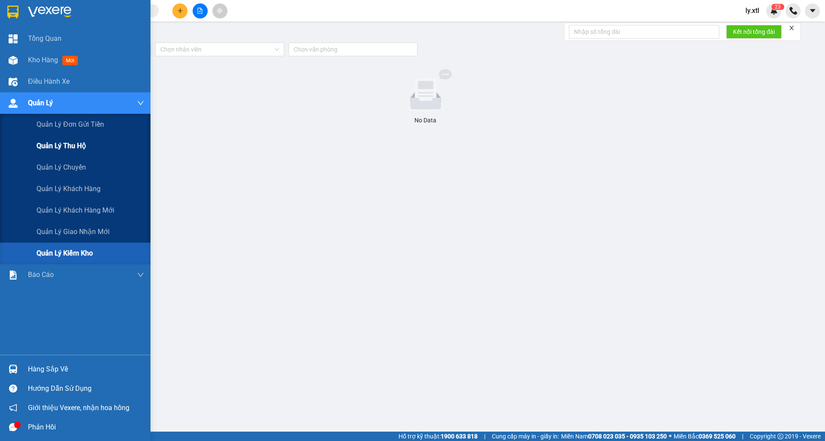
click at [83, 154] on div "Quản lý thu hộ" at bounding box center [90, 145] width 107 height 21
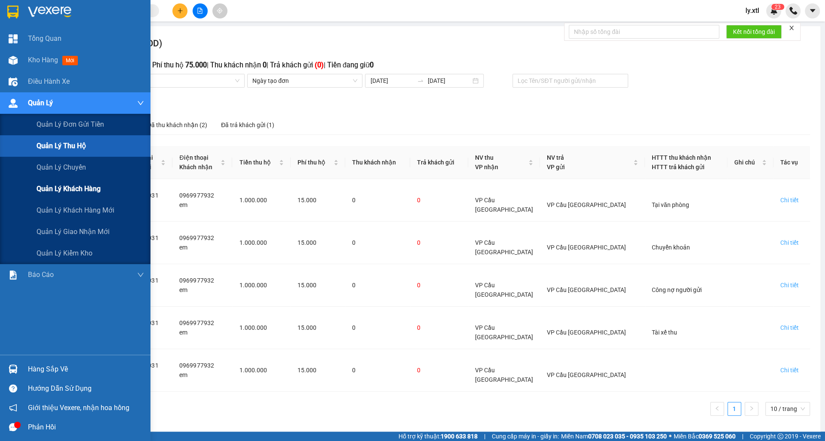
click at [74, 195] on div "Quản lý khách hàng" at bounding box center [90, 188] width 107 height 21
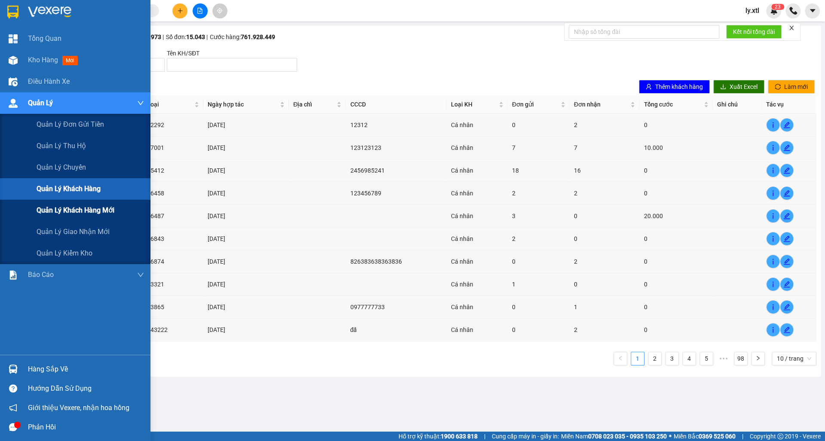
click at [85, 214] on span "Quản lý khách hàng mới" at bounding box center [76, 210] width 78 height 11
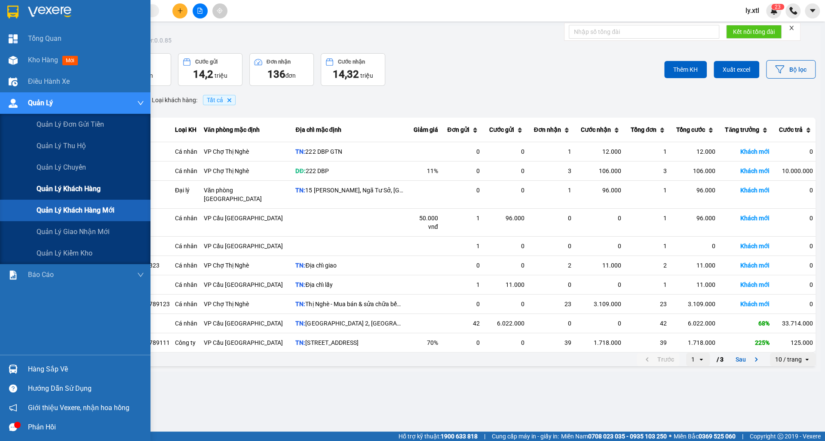
click at [40, 189] on span "Quản lý khách hàng" at bounding box center [69, 188] width 64 height 11
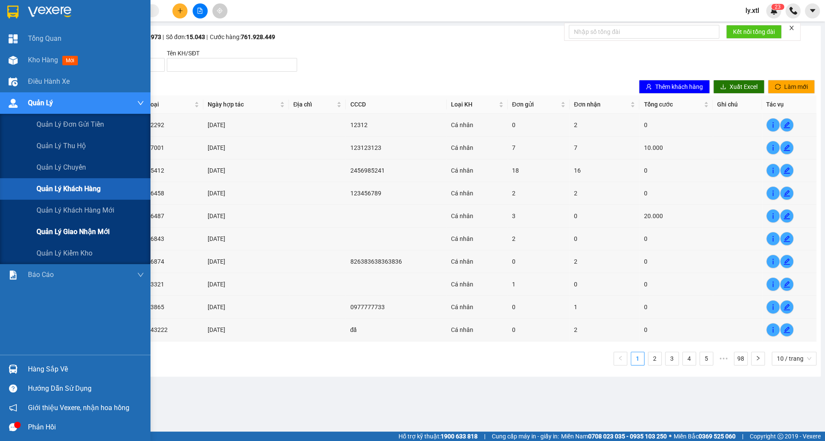
click at [71, 231] on span "Quản lý giao nhận mới" at bounding box center [73, 231] width 73 height 11
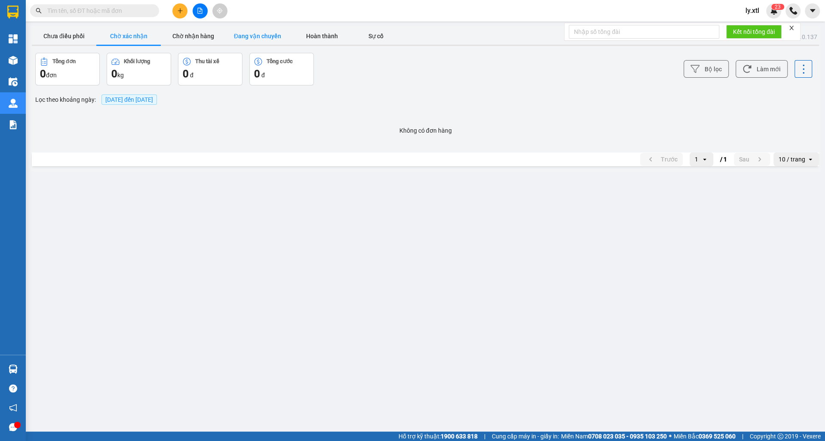
click at [258, 28] on button "Đang vận chuyển" at bounding box center [257, 36] width 64 height 17
click at [204, 41] on button "Chờ nhận hàng" at bounding box center [193, 36] width 64 height 17
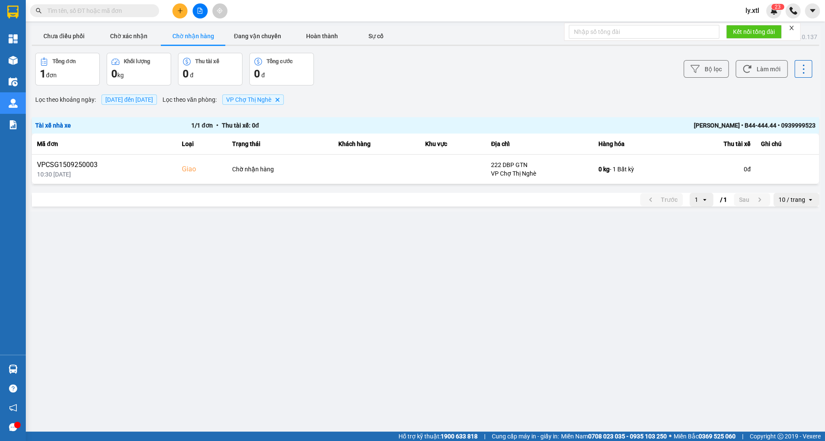
click at [279, 99] on icon "VP Chợ Thị Nghè, close by backspace" at bounding box center [277, 100] width 4 height 4
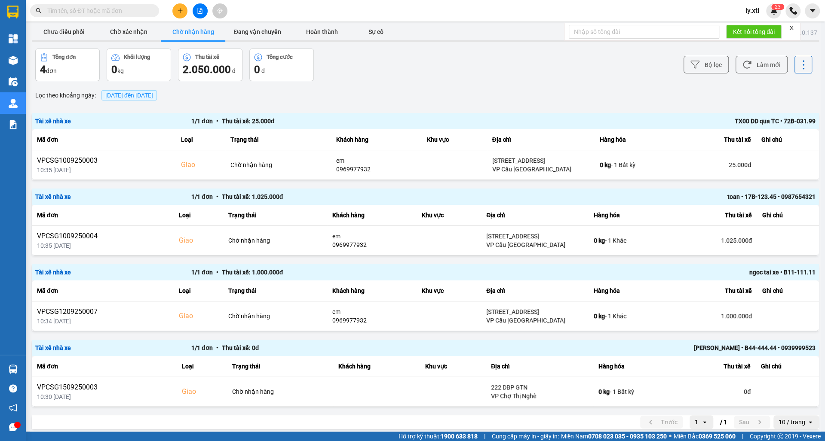
scroll to position [9, 0]
